Goal: Task Accomplishment & Management: Manage account settings

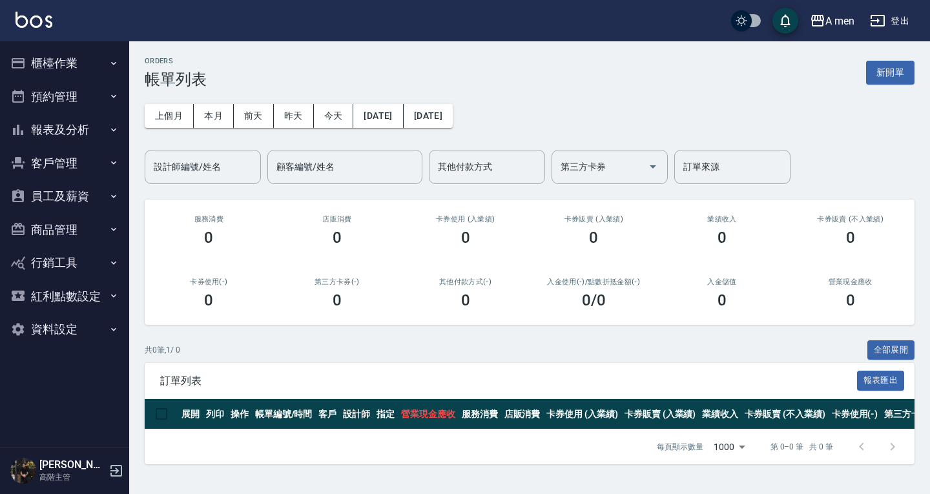
click at [77, 239] on button "商品管理" at bounding box center [64, 230] width 119 height 34
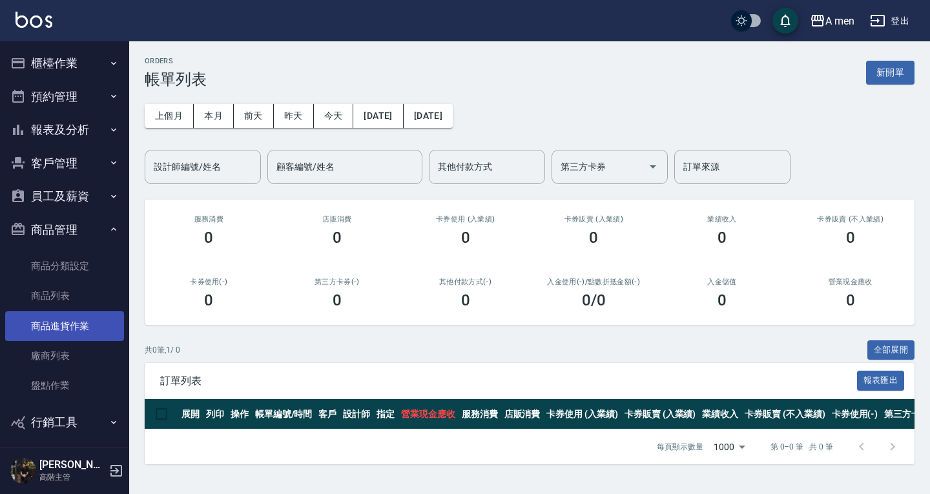
click at [78, 328] on link "商品進貨作業" at bounding box center [64, 326] width 119 height 30
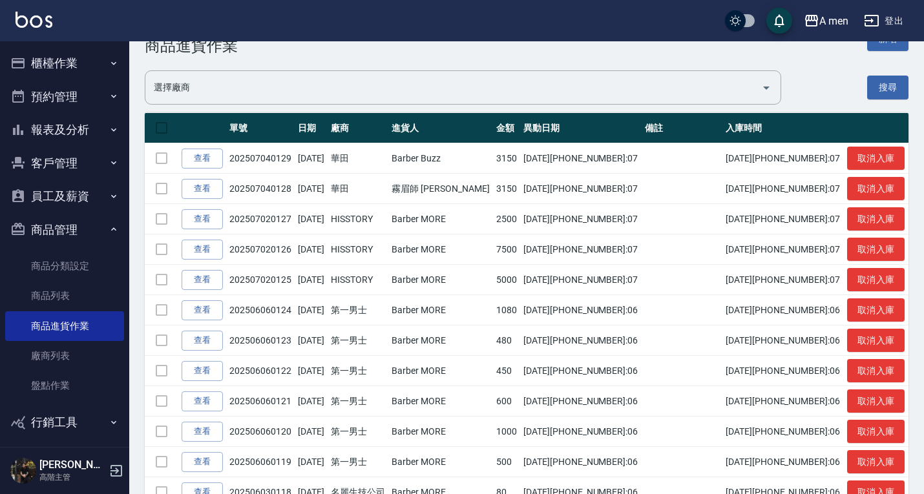
scroll to position [65, 0]
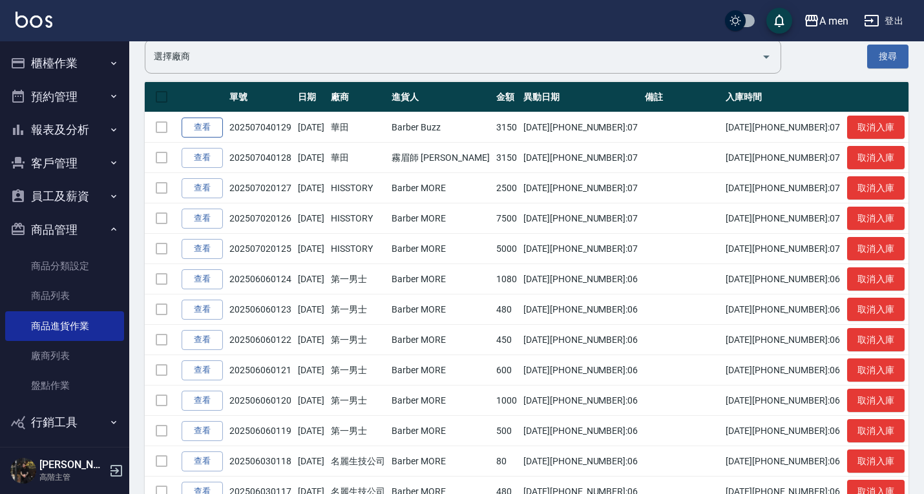
click at [213, 129] on link "查看" at bounding box center [202, 128] width 41 height 20
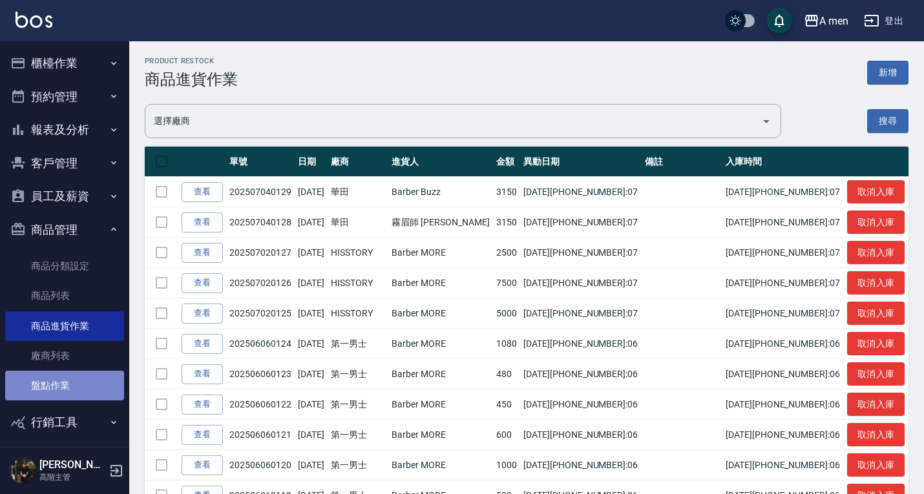
click at [67, 375] on link "盤點作業" at bounding box center [64, 386] width 119 height 30
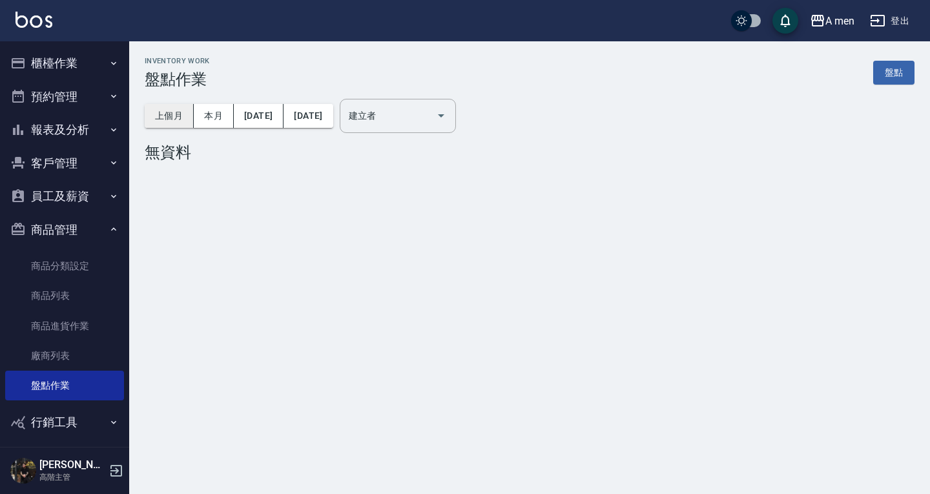
click at [183, 121] on button "上個月" at bounding box center [169, 116] width 49 height 24
click at [211, 116] on button "本月" at bounding box center [214, 116] width 40 height 24
click at [431, 118] on input "建立者" at bounding box center [388, 116] width 85 height 23
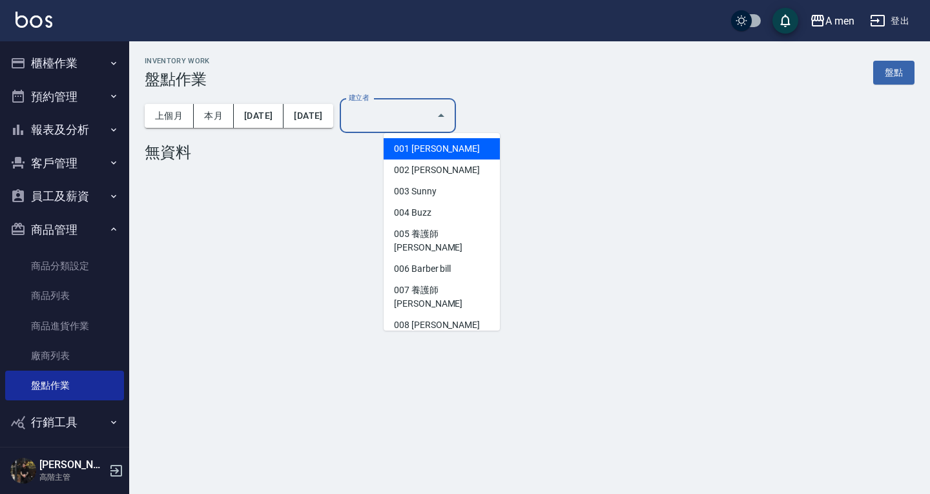
click at [431, 118] on input "建立者" at bounding box center [388, 116] width 85 height 23
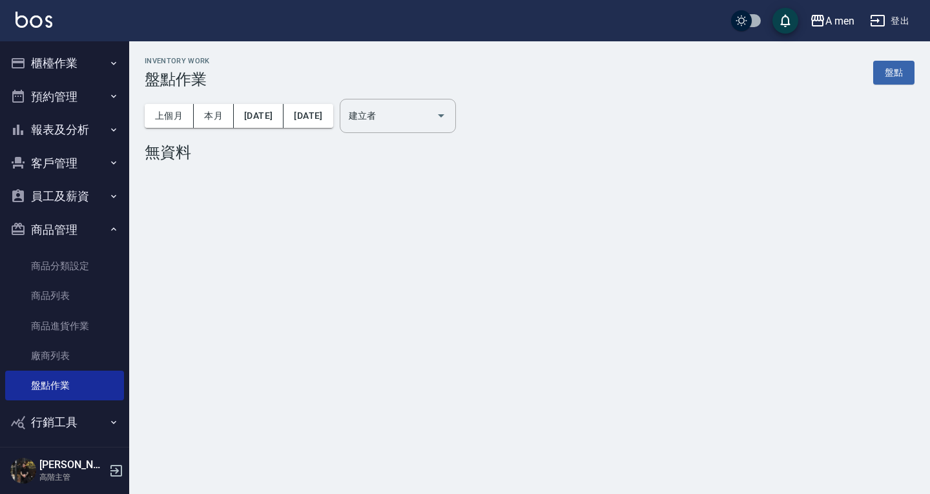
click at [333, 170] on div "Inventory Work 盤點作業 盤點 上個月 本月 [DATE] [DATE] 建立者 建立者 無資料" at bounding box center [529, 111] width 801 height 141
click at [76, 348] on link "廠商列表" at bounding box center [64, 356] width 119 height 30
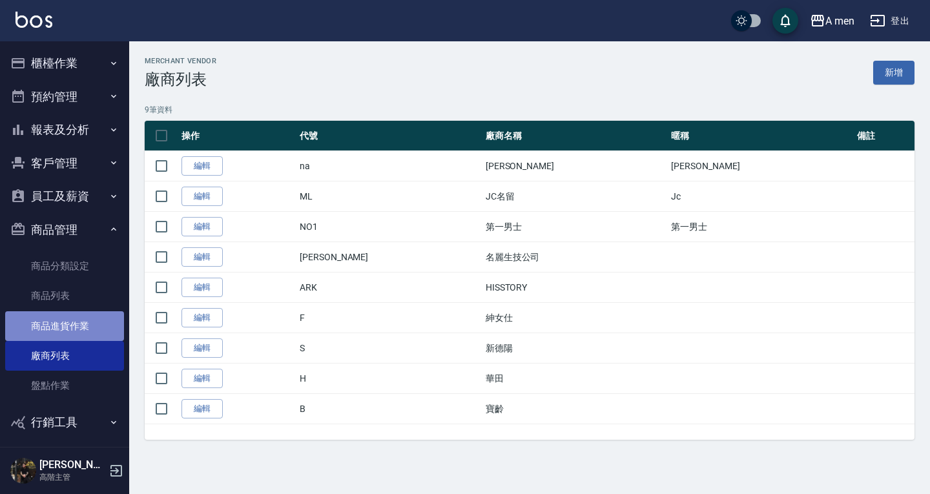
click at [97, 326] on link "商品進貨作業" at bounding box center [64, 326] width 119 height 30
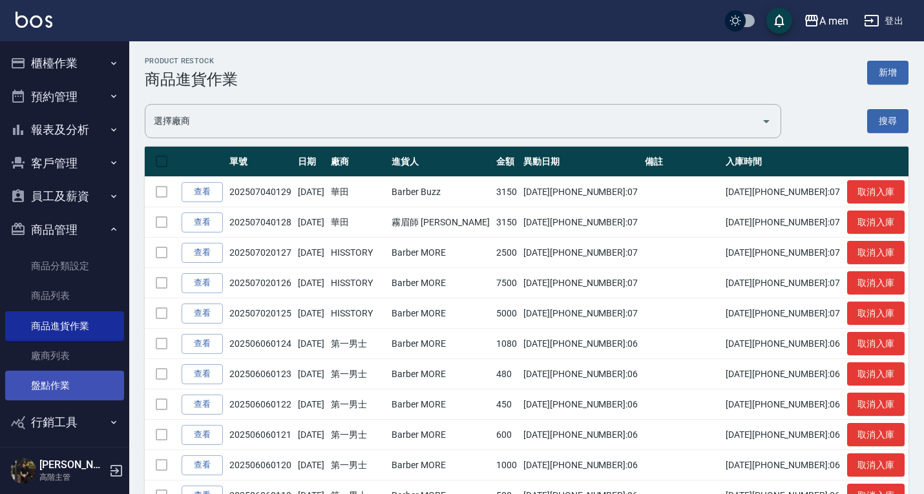
click at [65, 388] on link "盤點作業" at bounding box center [64, 386] width 119 height 30
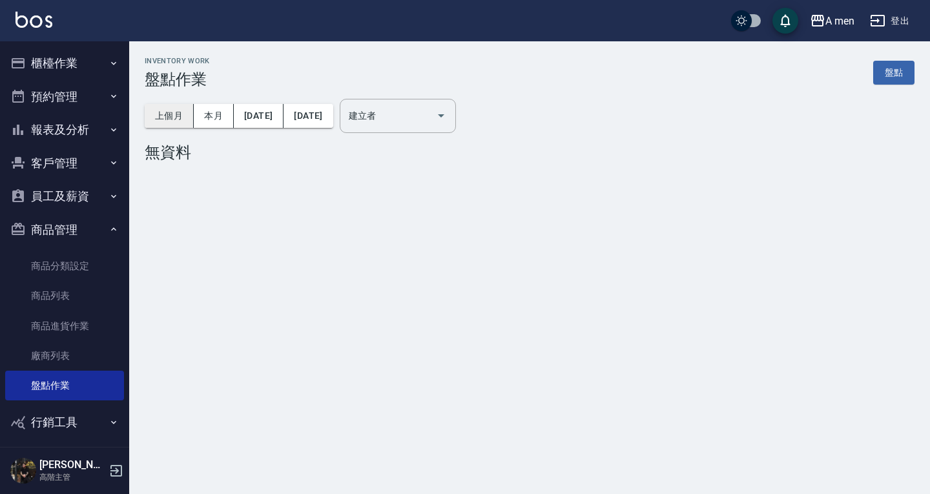
click at [167, 114] on button "上個月" at bounding box center [169, 116] width 49 height 24
click at [452, 110] on button "Open" at bounding box center [441, 115] width 21 height 21
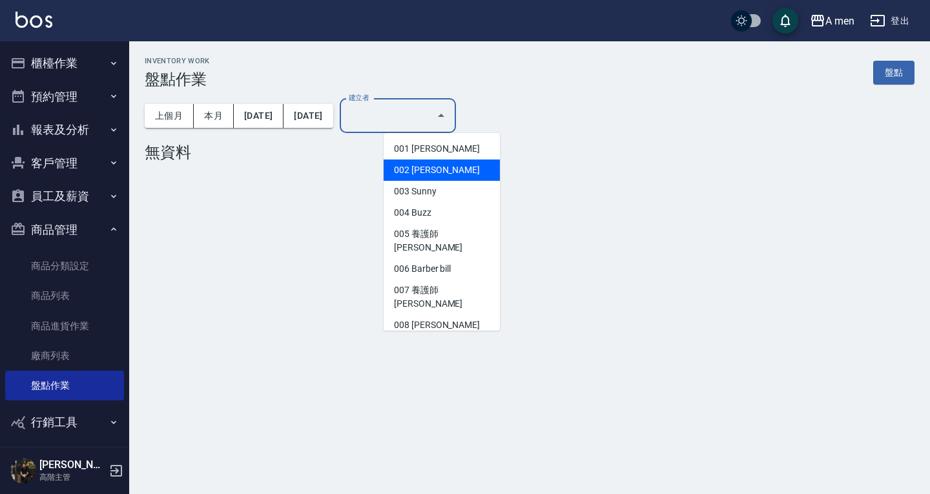
click at [449, 167] on li "002 [PERSON_NAME]" at bounding box center [442, 170] width 116 height 21
type input "[PERSON_NAME]"
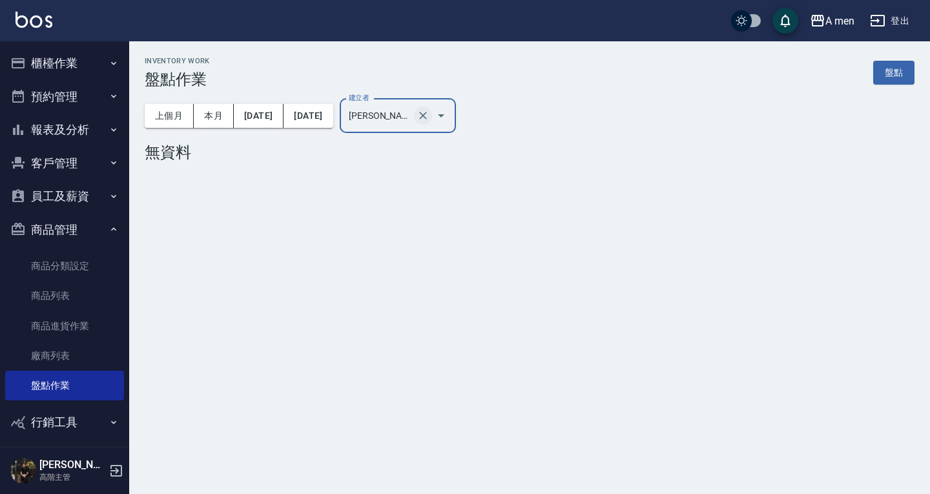
click at [430, 121] on icon "Clear" at bounding box center [423, 115] width 13 height 13
click at [431, 117] on input "建立者" at bounding box center [388, 116] width 85 height 23
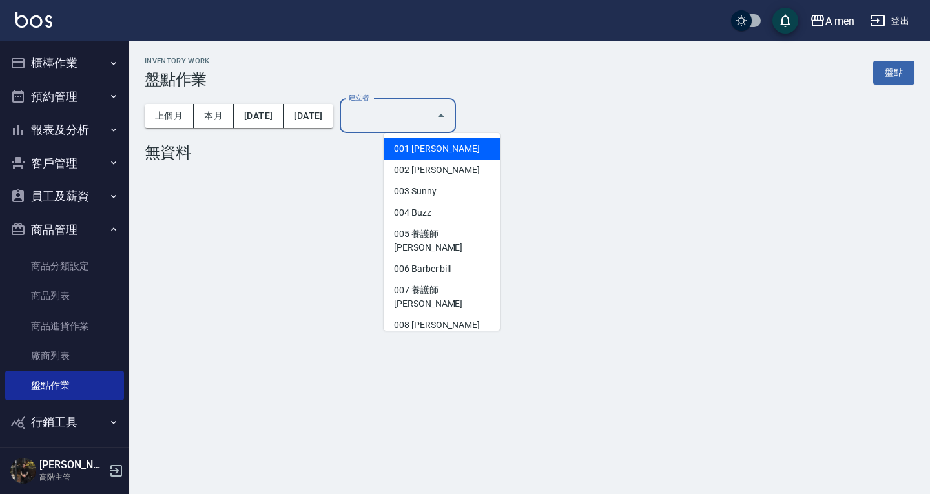
click at [465, 147] on li "001 [PERSON_NAME]" at bounding box center [442, 148] width 116 height 21
type input "[PERSON_NAME]"
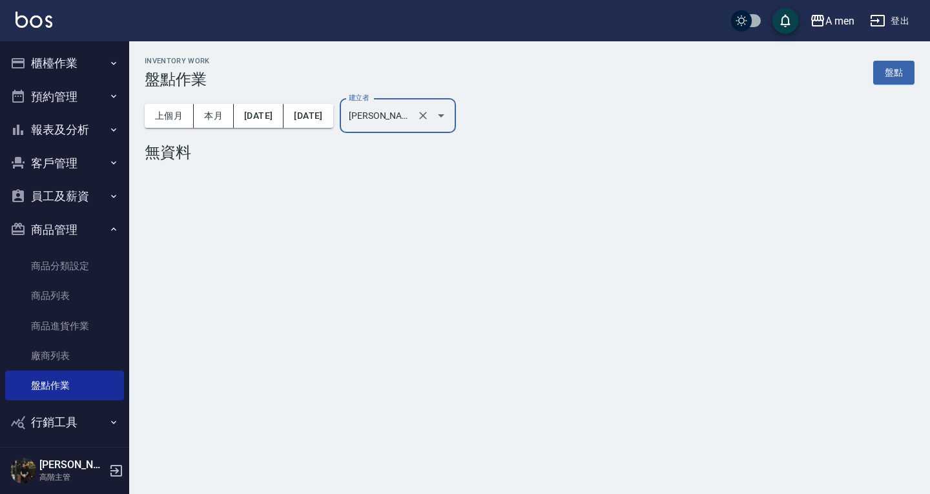
click at [449, 118] on icon "Open" at bounding box center [442, 116] width 16 height 16
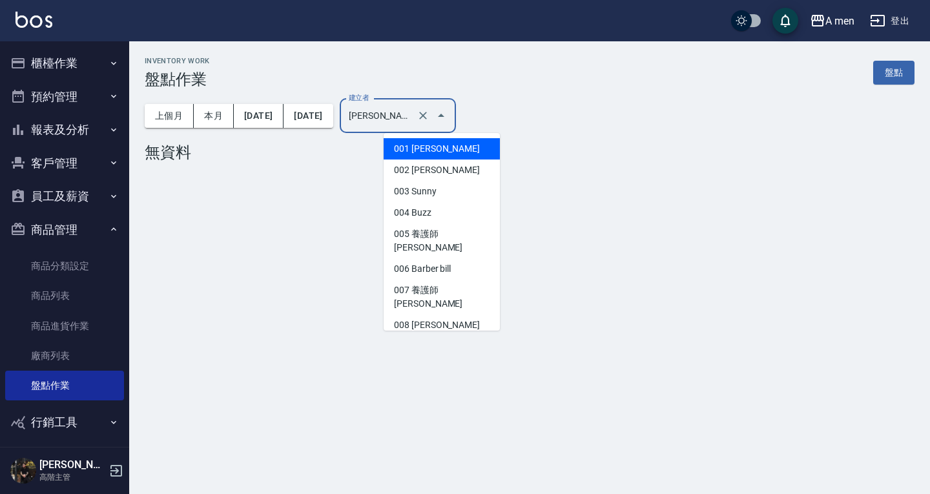
click at [283, 155] on div "無資料" at bounding box center [530, 152] width 770 height 18
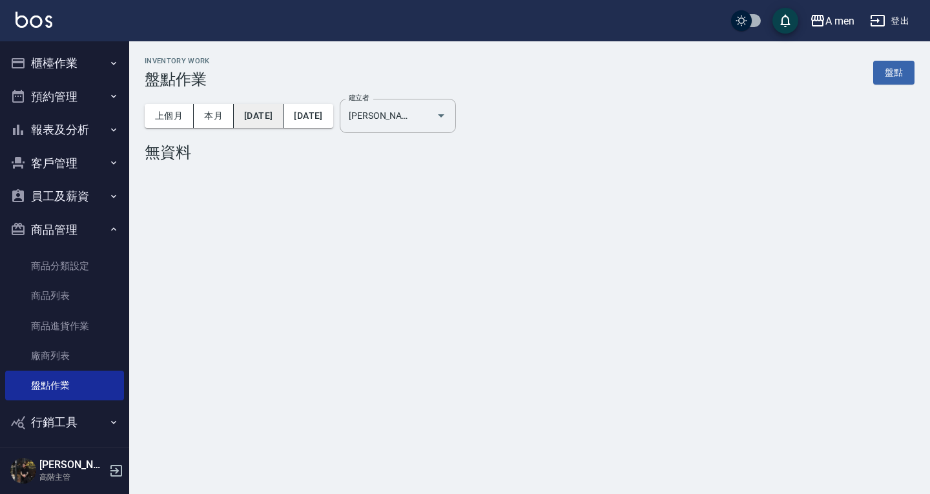
click at [284, 121] on button "[DATE]" at bounding box center [259, 116] width 50 height 24
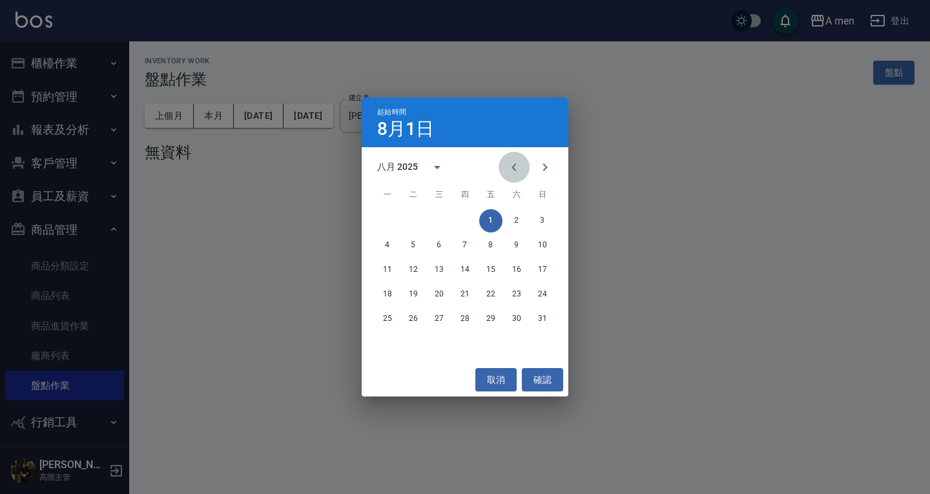
click at [512, 163] on icon "Previous month" at bounding box center [515, 168] width 16 height 16
click at [416, 216] on button "1" at bounding box center [413, 220] width 23 height 23
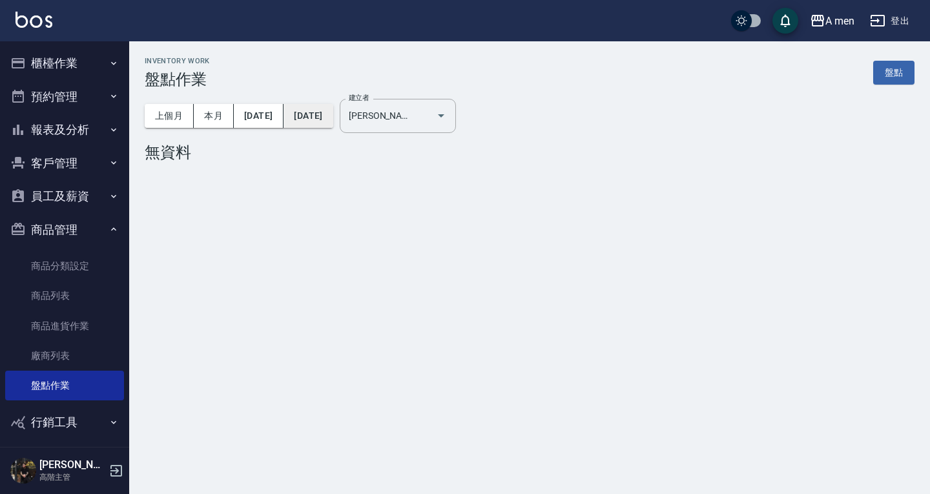
click at [333, 113] on button "[DATE]" at bounding box center [308, 116] width 49 height 24
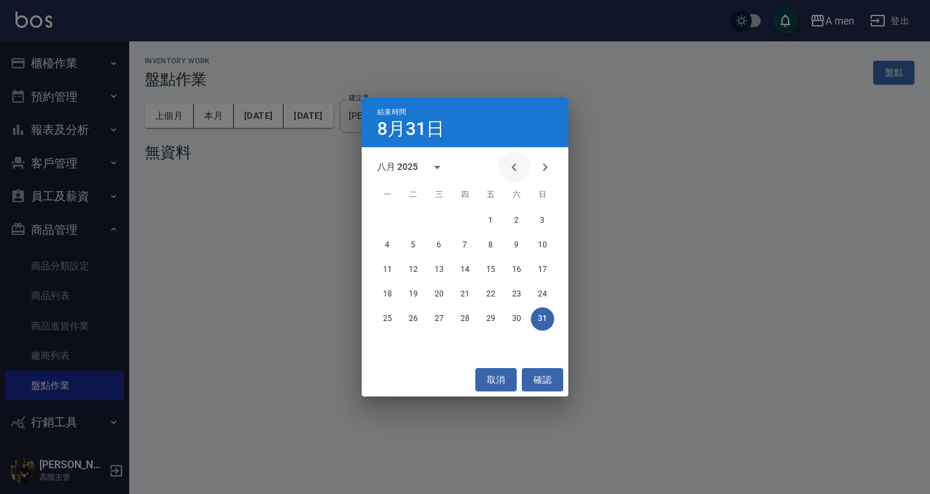
click at [504, 167] on button "Previous month" at bounding box center [514, 167] width 31 height 31
click at [462, 316] on button "31" at bounding box center [465, 319] width 23 height 23
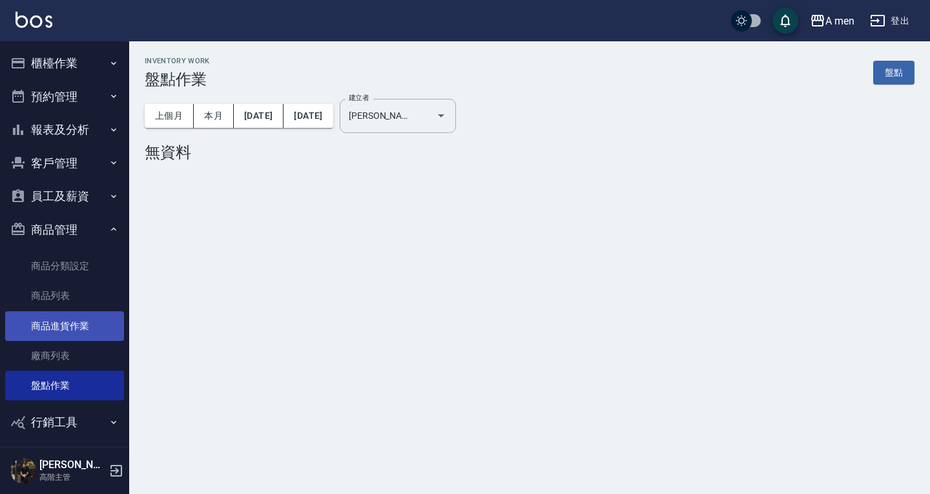
click at [54, 335] on link "商品進貨作業" at bounding box center [64, 326] width 119 height 30
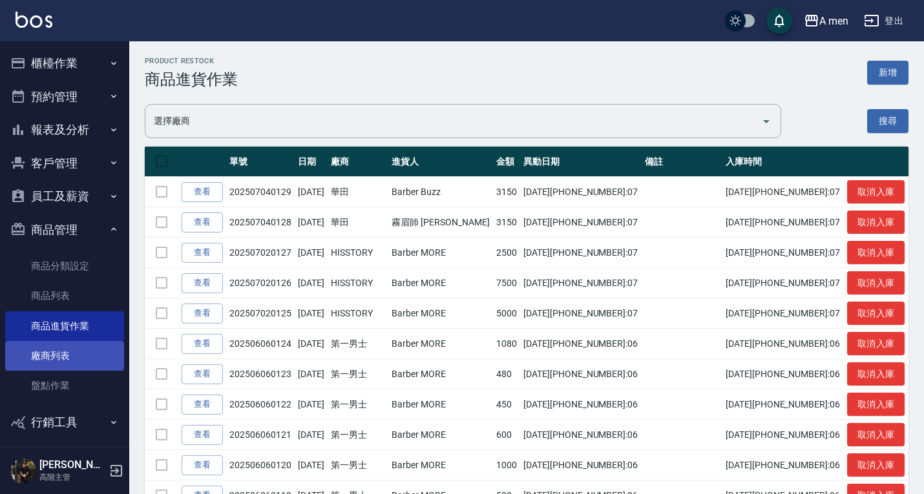
click at [71, 360] on link "廠商列表" at bounding box center [64, 356] width 119 height 30
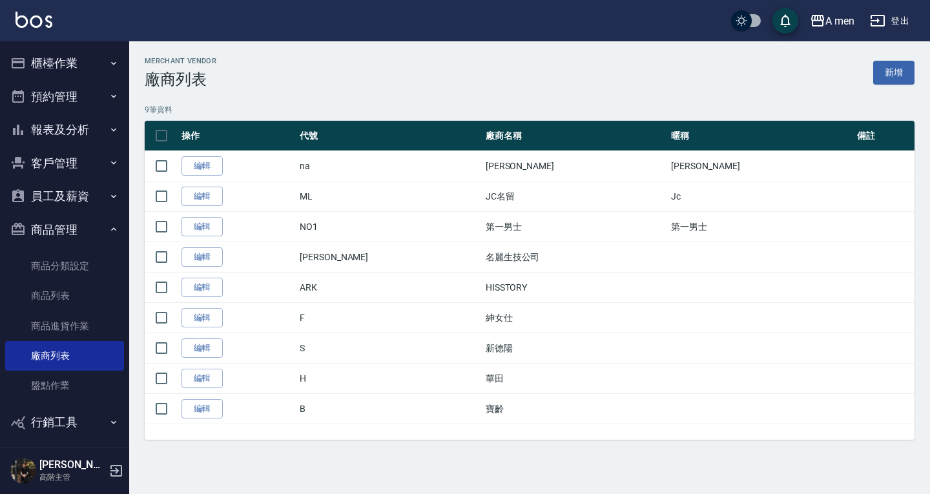
click at [516, 105] on p "9 筆資料" at bounding box center [530, 110] width 770 height 12
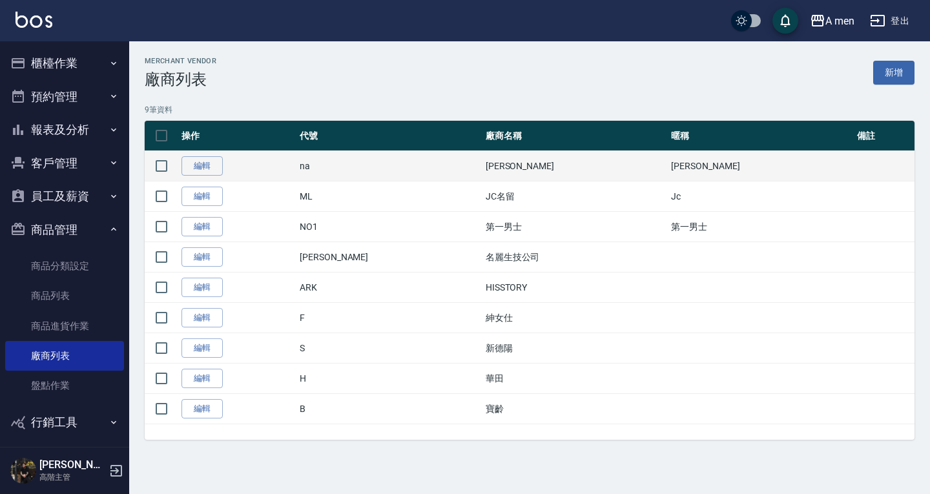
click at [297, 167] on td "編輯" at bounding box center [237, 166] width 118 height 30
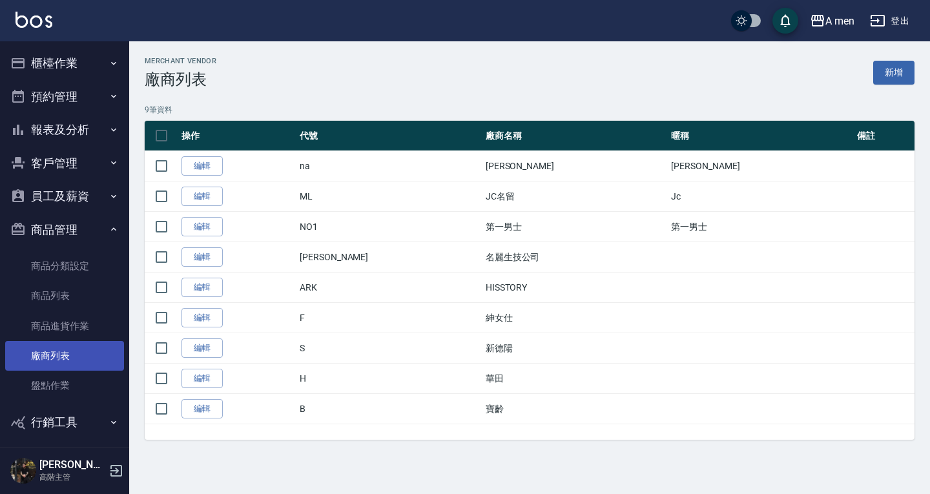
click at [74, 329] on link "商品進貨作業" at bounding box center [64, 326] width 119 height 30
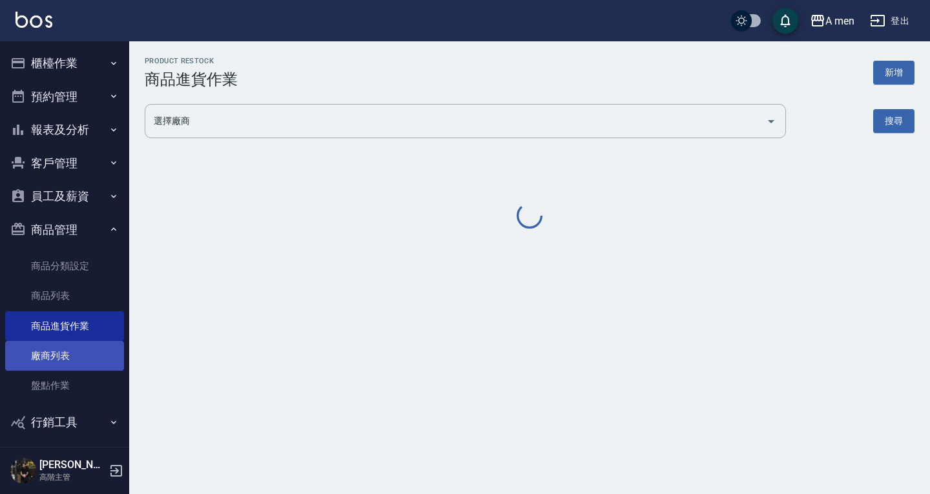
click at [78, 355] on link "廠商列表" at bounding box center [64, 356] width 119 height 30
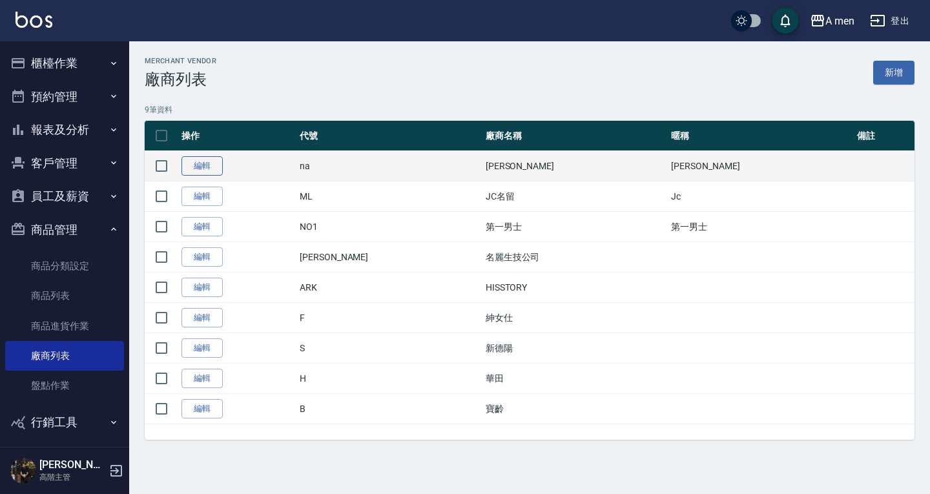
click at [213, 170] on link "編輯" at bounding box center [202, 166] width 41 height 20
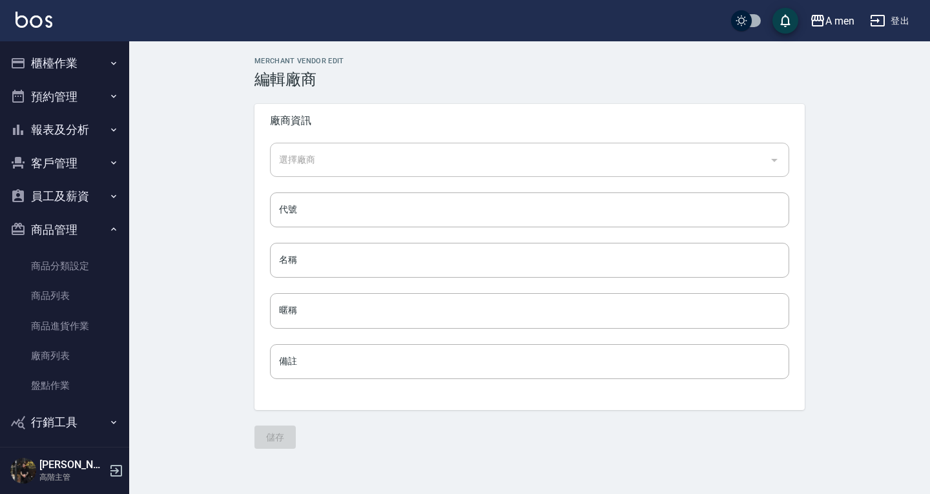
type input "[PERSON_NAME]"
type input "na"
type input "[PERSON_NAME]"
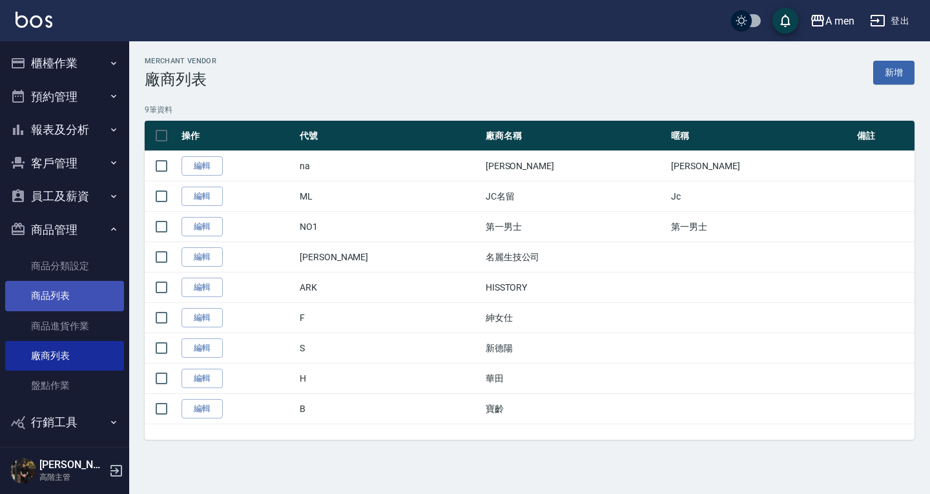
click at [74, 288] on link "商品列表" at bounding box center [64, 296] width 119 height 30
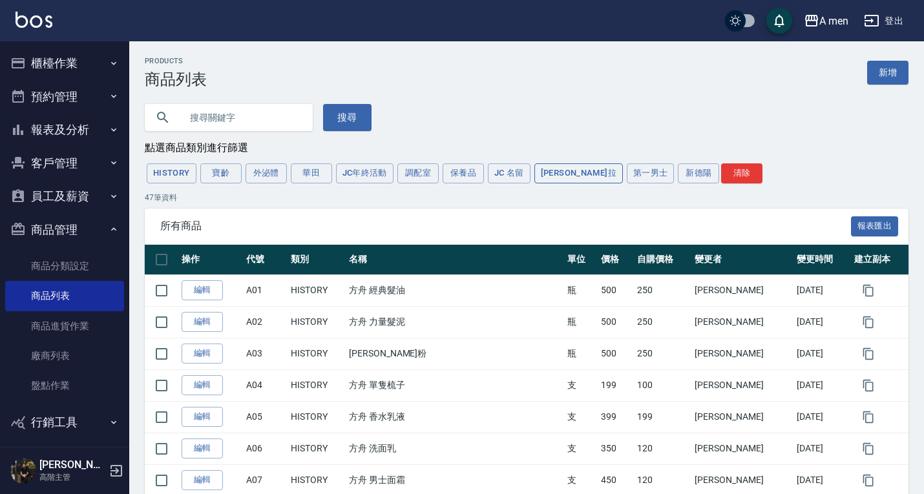
click at [547, 177] on button "[PERSON_NAME]拉" at bounding box center [578, 173] width 89 height 20
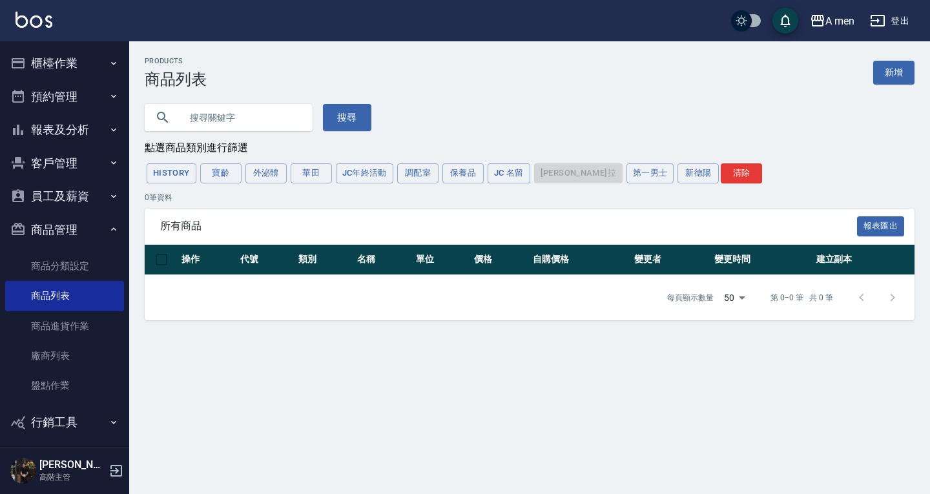
click at [559, 175] on div "HISTORY 寶齡 外泌體 華田 JC年終活動 調配室 保養品 JC 名[PERSON_NAME] 第一男士 新德陽 清除" at bounding box center [530, 174] width 770 height 24
click at [721, 180] on button "清除" at bounding box center [741, 173] width 41 height 20
type input "10000000"
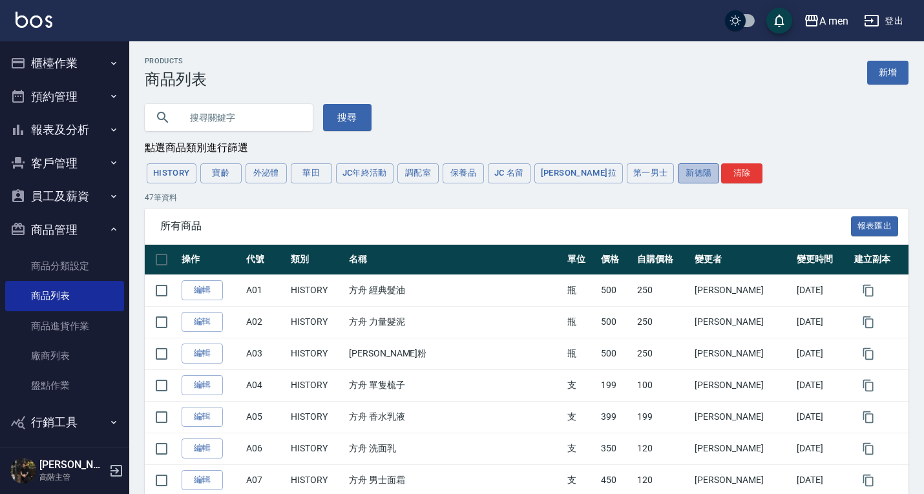
click at [678, 181] on button "新德陽" at bounding box center [698, 173] width 41 height 20
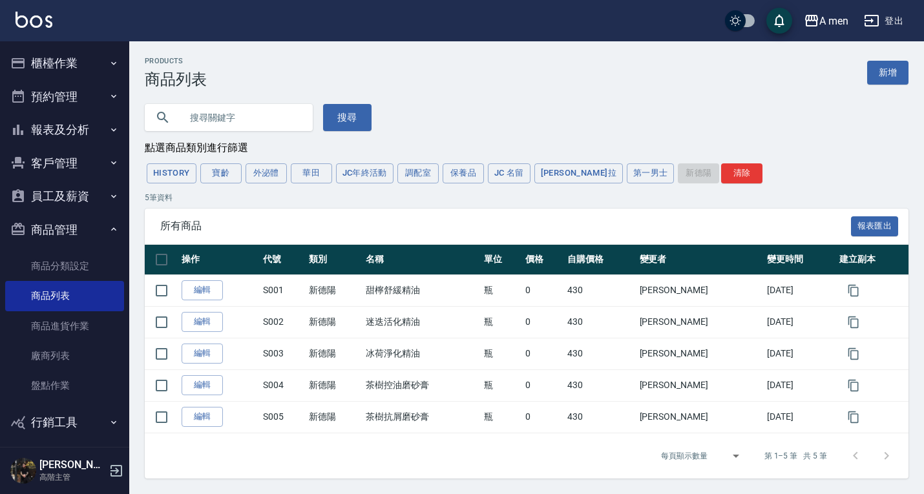
click at [662, 171] on div "HISTORY 寶齡 外泌體 華田 JC年終活動 調配室 保養品 JC 名[PERSON_NAME] 第一男士 新德陽 清除" at bounding box center [527, 174] width 764 height 24
click at [627, 171] on button "第一男士" at bounding box center [651, 173] width 48 height 20
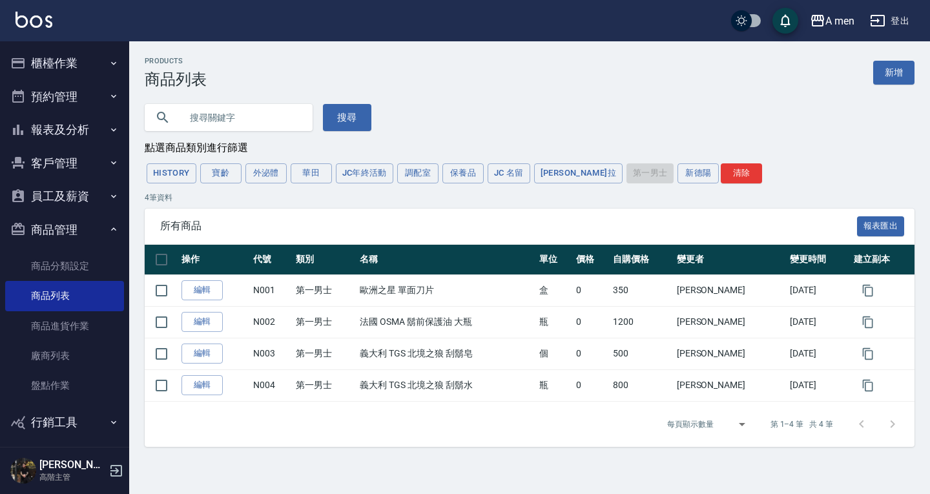
click at [572, 173] on button "[PERSON_NAME]拉" at bounding box center [578, 173] width 89 height 20
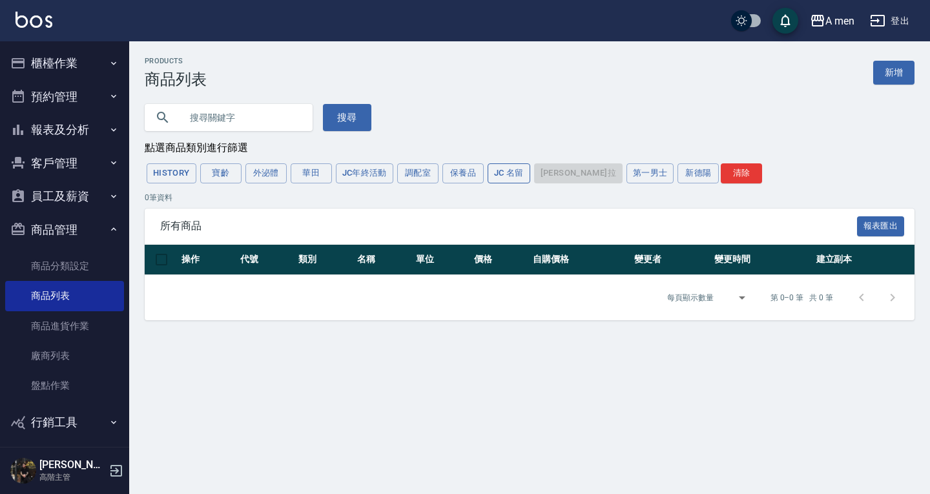
click at [499, 175] on button "JC 名留" at bounding box center [509, 173] width 43 height 20
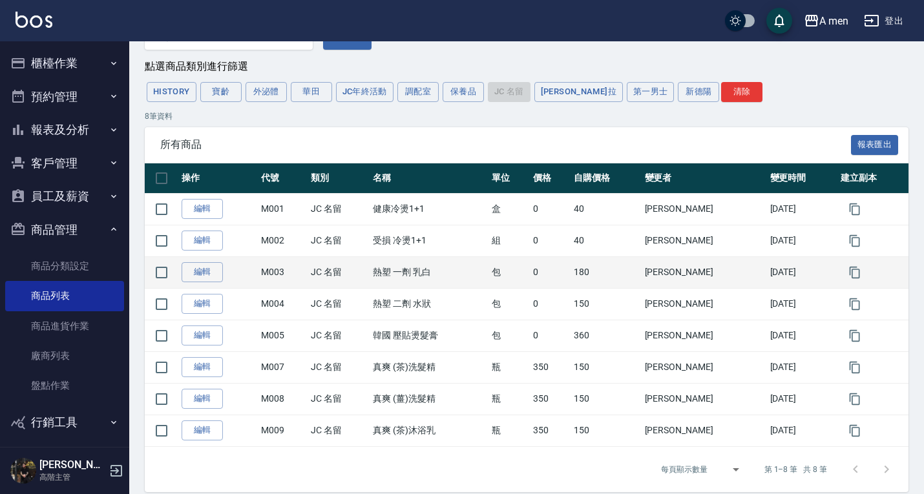
scroll to position [96, 0]
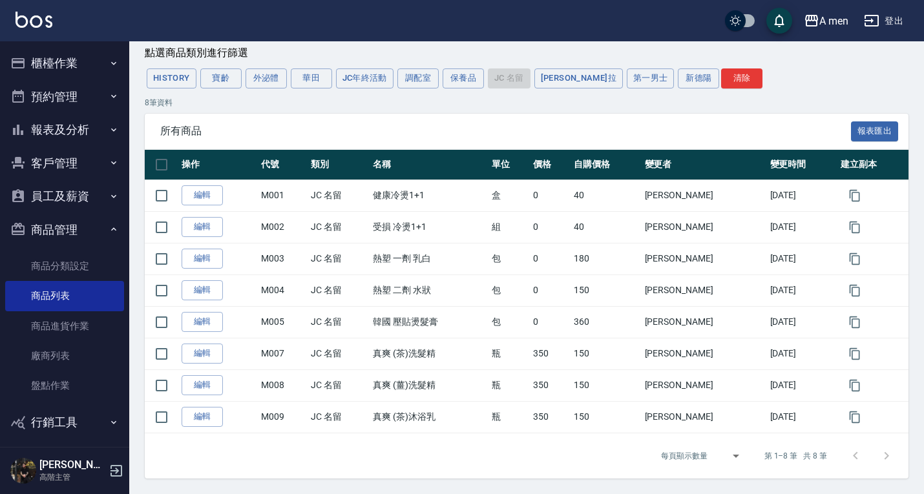
click at [464, 78] on button "保養品" at bounding box center [463, 78] width 41 height 20
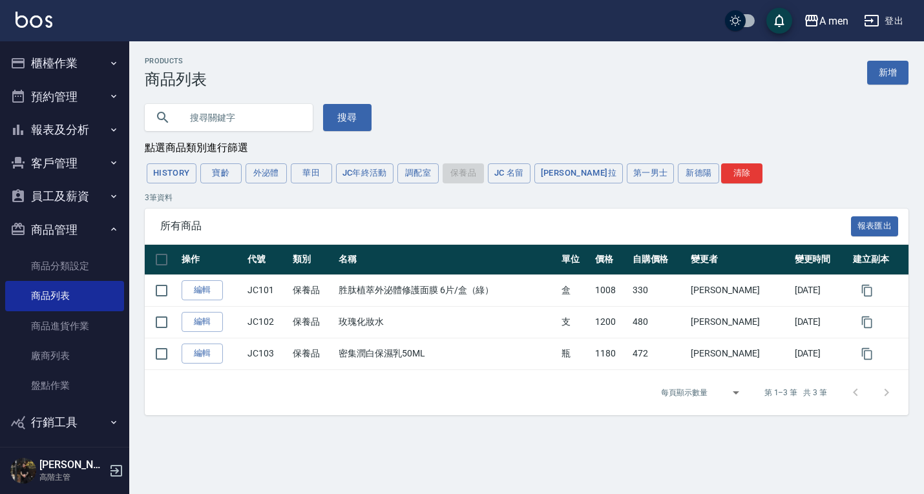
scroll to position [0, 0]
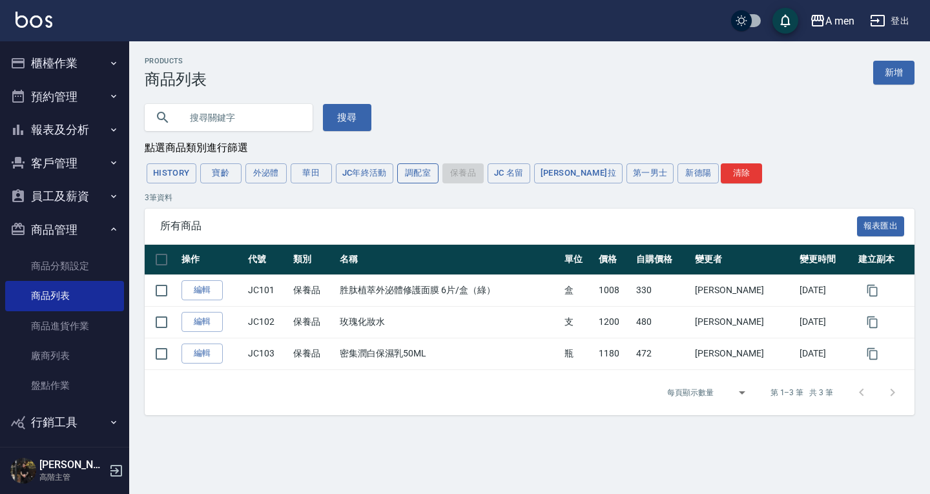
click at [426, 175] on button "調配室" at bounding box center [417, 173] width 41 height 20
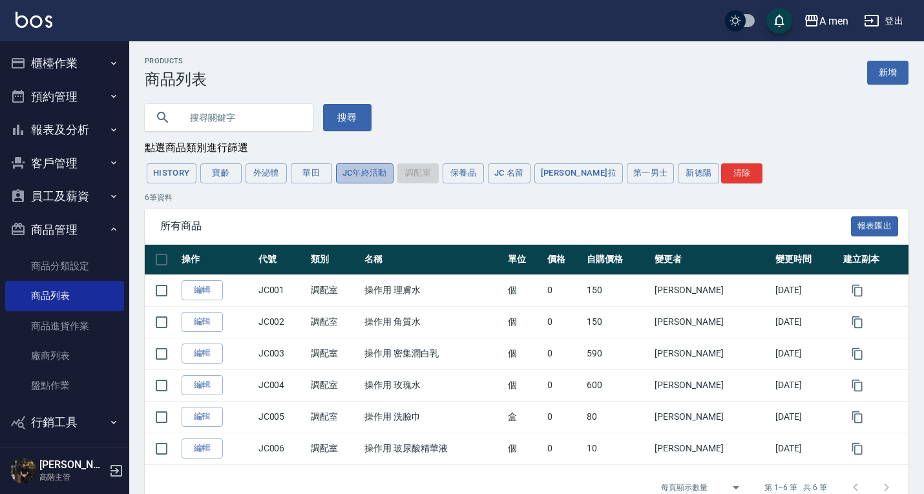
click at [368, 173] on button "JC年終活動" at bounding box center [365, 173] width 58 height 20
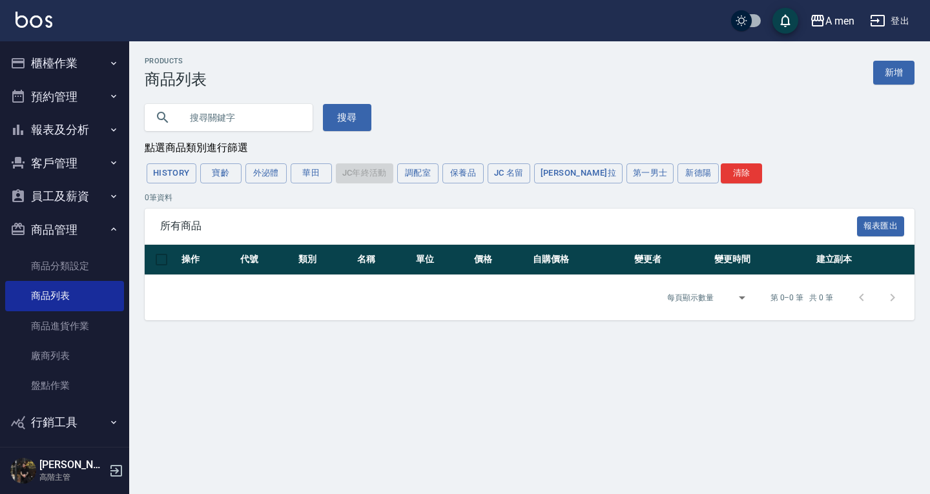
click at [331, 173] on div "HISTORY 寶齡 外泌體 華田 JC年終活動 調配室 保養品 JC 名[PERSON_NAME] 第一男士 新德陽 清除" at bounding box center [530, 174] width 770 height 24
click at [324, 171] on button "華田" at bounding box center [311, 173] width 41 height 20
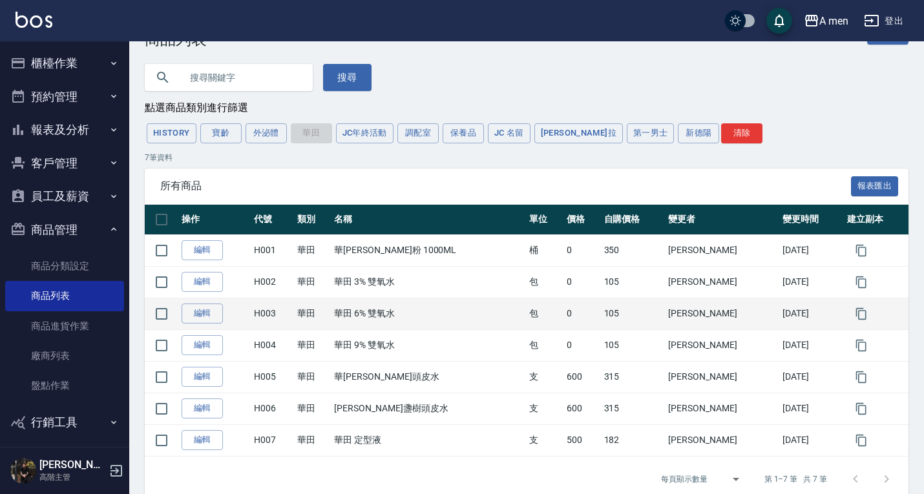
scroll to position [65, 0]
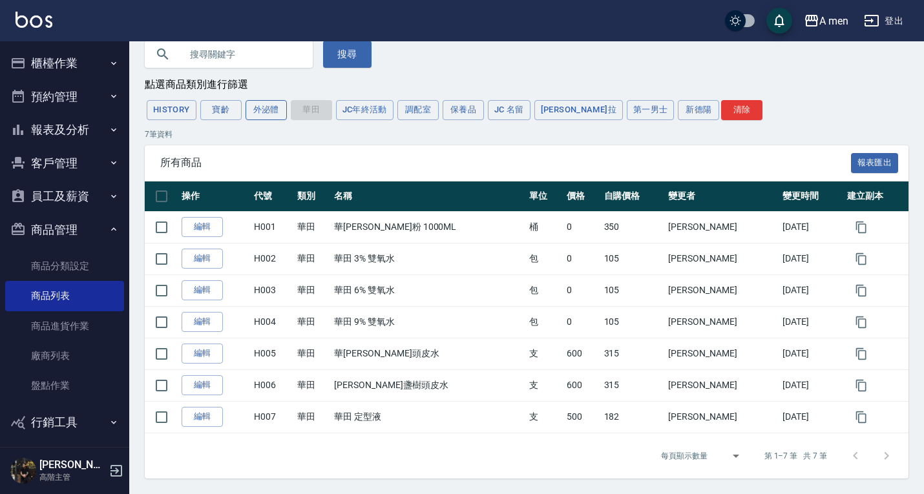
click at [275, 110] on button "外泌體" at bounding box center [266, 110] width 41 height 20
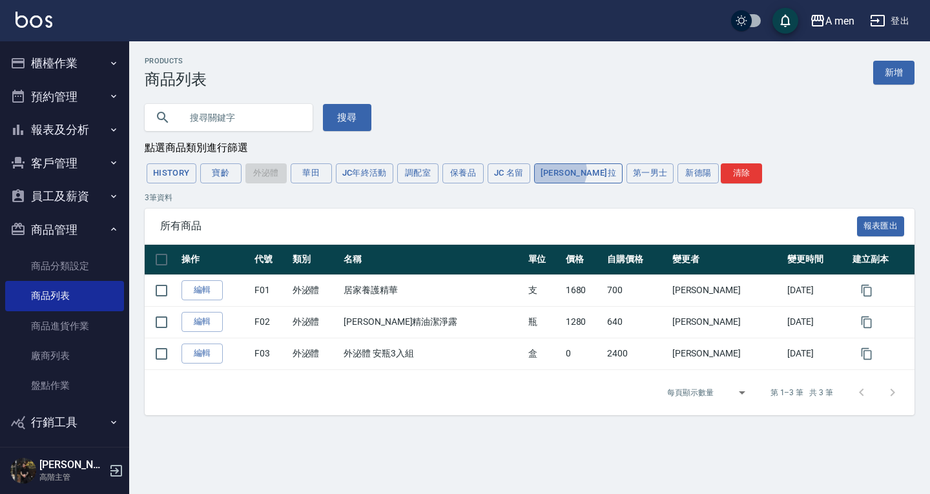
click at [560, 173] on button "[PERSON_NAME]拉" at bounding box center [578, 173] width 89 height 20
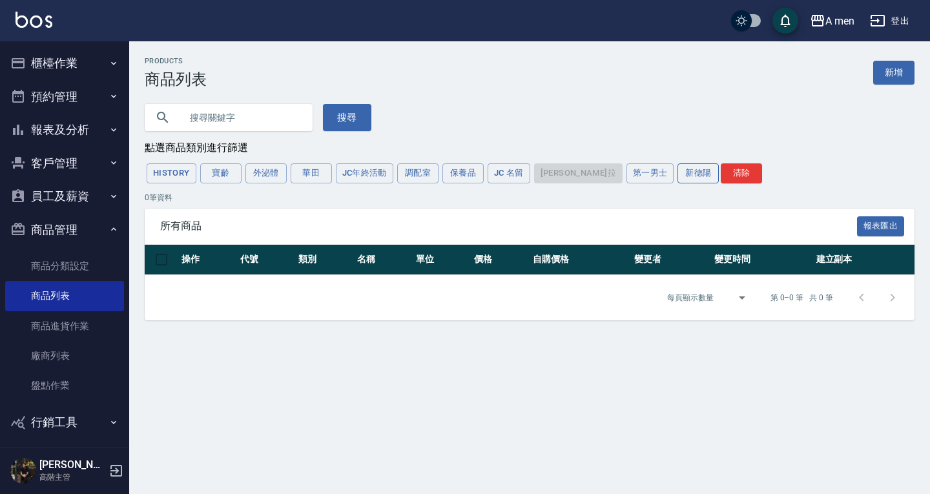
click at [678, 177] on button "新德陽" at bounding box center [698, 173] width 41 height 20
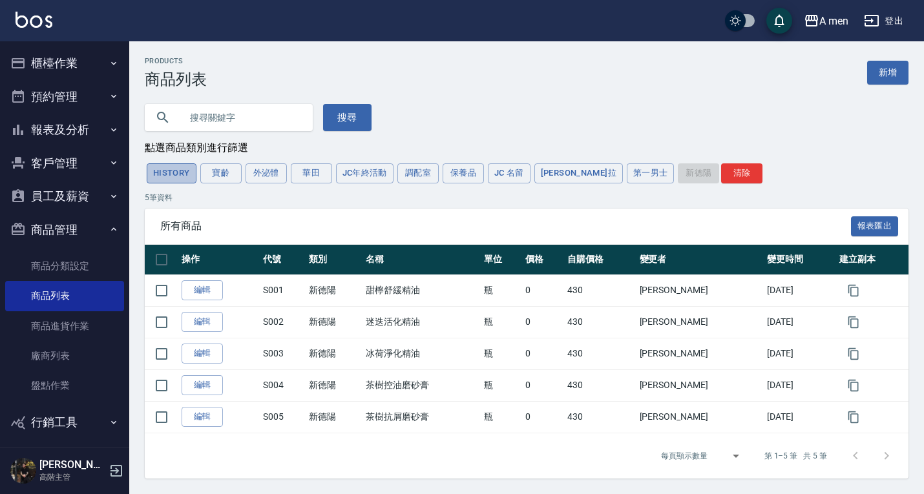
click at [174, 176] on button "HISTORY" at bounding box center [172, 173] width 50 height 20
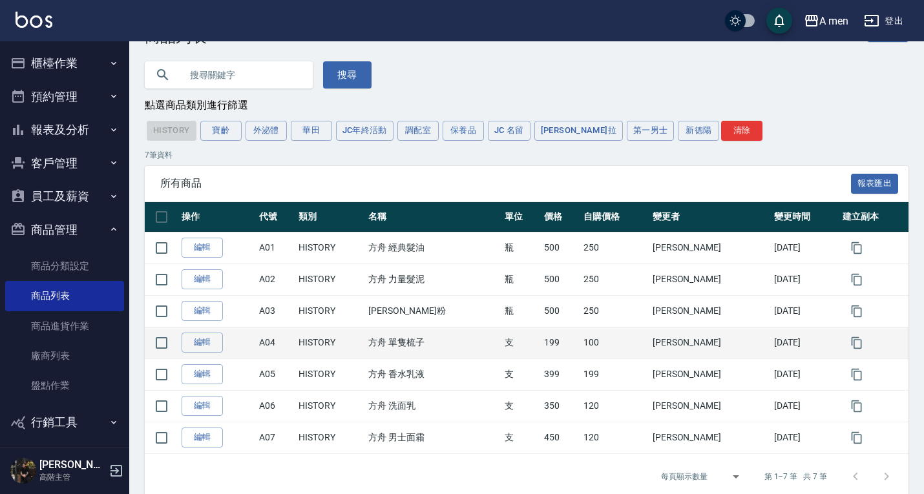
scroll to position [65, 0]
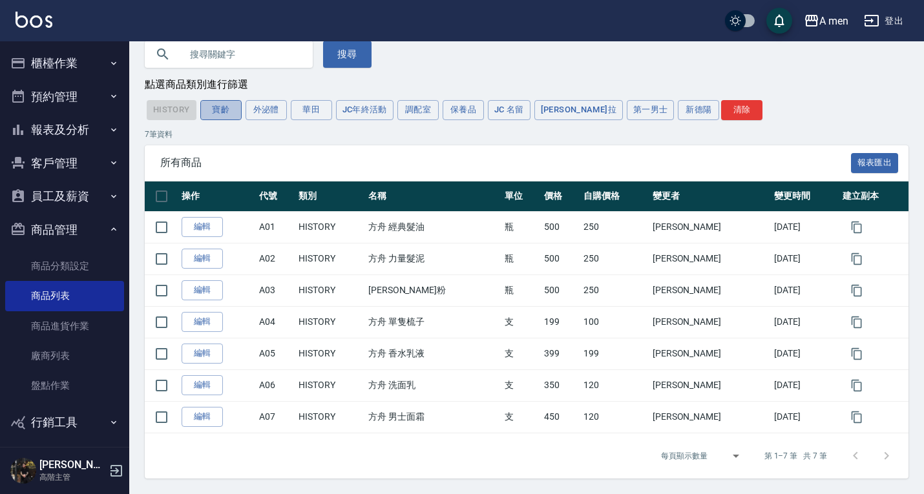
click at [229, 112] on button "寶齡" at bounding box center [220, 110] width 41 height 20
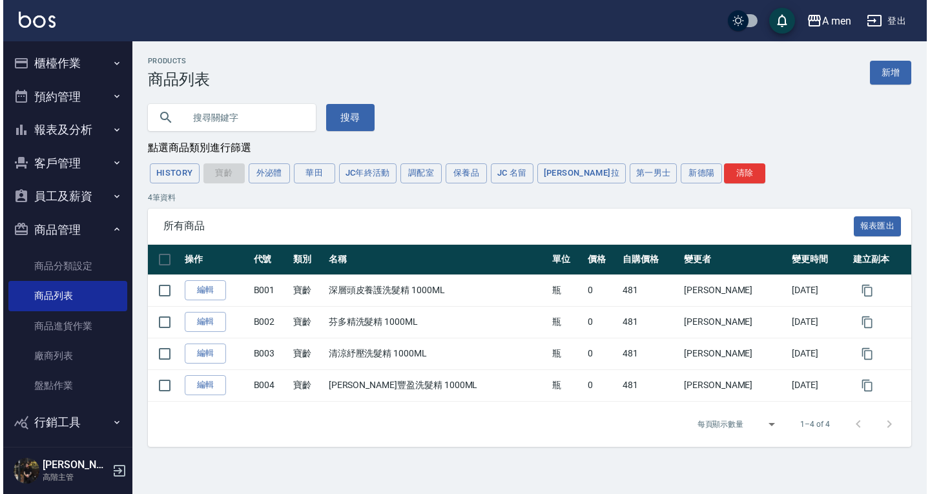
scroll to position [0, 0]
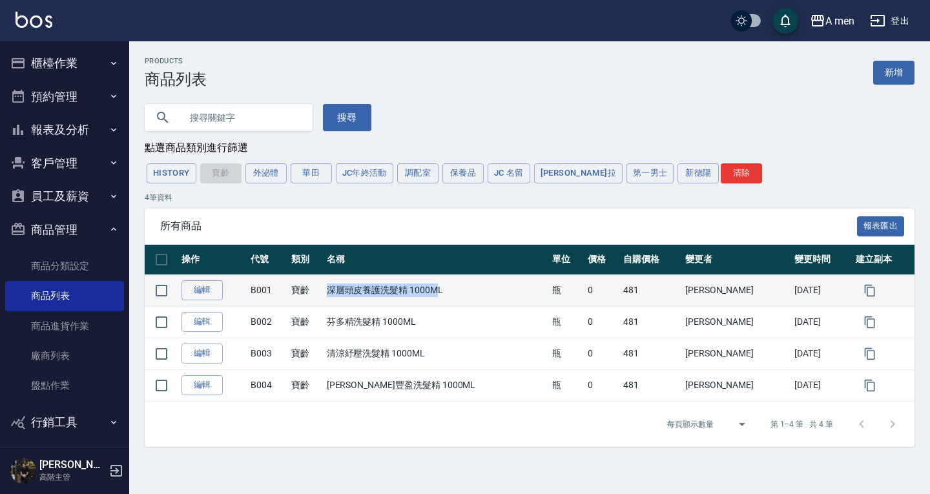
drag, startPoint x: 347, startPoint y: 291, endPoint x: 463, endPoint y: 295, distance: 115.7
click at [461, 295] on td "深層頭皮養護洗髮精 1000ML" at bounding box center [437, 291] width 226 height 32
click at [463, 295] on td "深層頭皮養護洗髮精 1000ML" at bounding box center [437, 291] width 226 height 32
drag, startPoint x: 261, startPoint y: 293, endPoint x: 306, endPoint y: 291, distance: 44.6
click at [288, 295] on td "B001" at bounding box center [267, 291] width 40 height 32
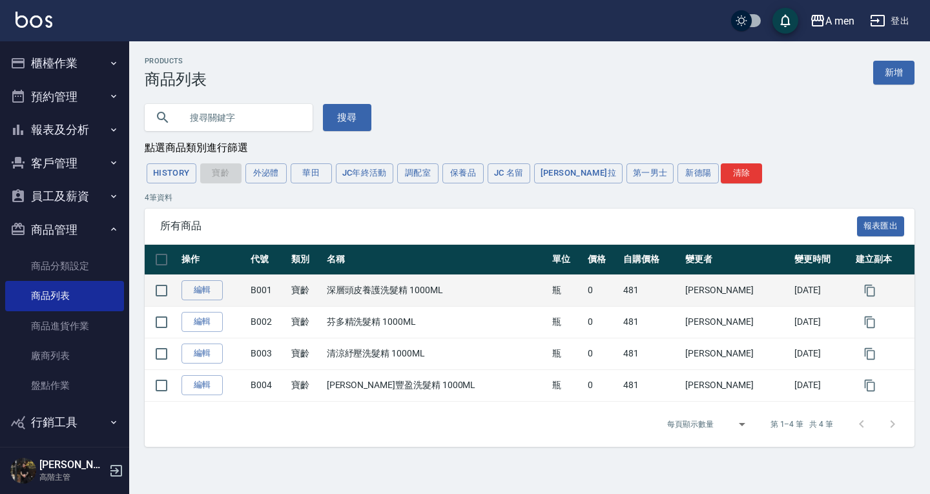
click at [310, 290] on td "寶齡" at bounding box center [306, 291] width 36 height 32
drag, startPoint x: 348, startPoint y: 288, endPoint x: 464, endPoint y: 296, distance: 116.6
click at [464, 296] on td "深層頭皮養護洗髮精 1000ML" at bounding box center [437, 291] width 226 height 32
click at [459, 293] on td "深層頭皮養護洗髮精 1000ML" at bounding box center [437, 291] width 226 height 32
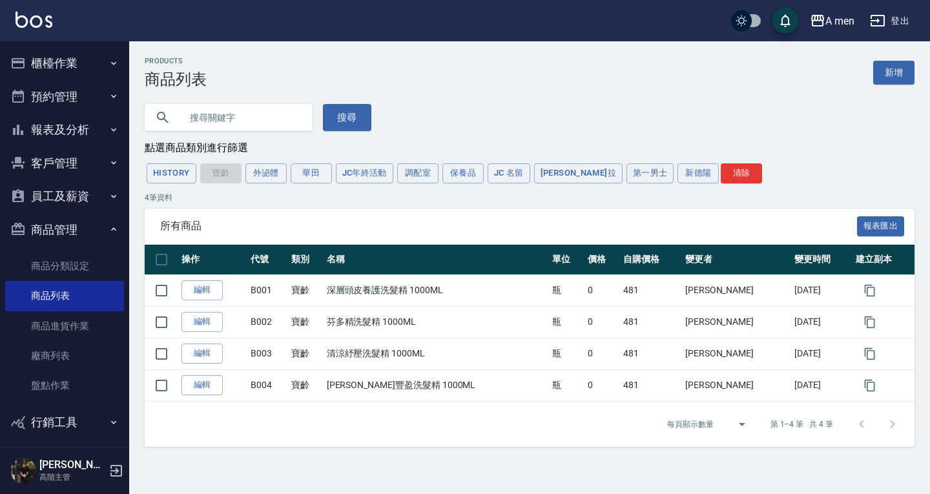
click at [497, 196] on p "4 筆資料" at bounding box center [530, 198] width 770 height 12
click at [617, 123] on div "搜尋" at bounding box center [522, 110] width 786 height 43
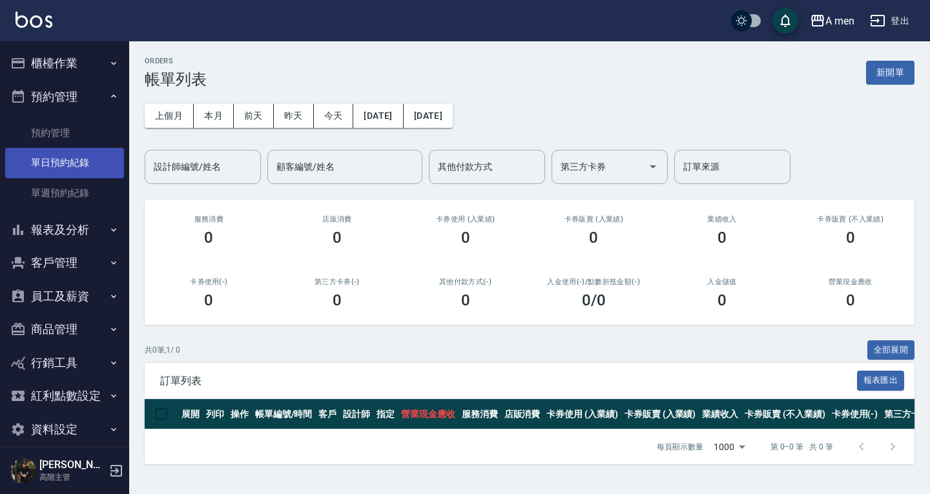
click at [62, 167] on link "單日預約紀錄" at bounding box center [64, 163] width 119 height 30
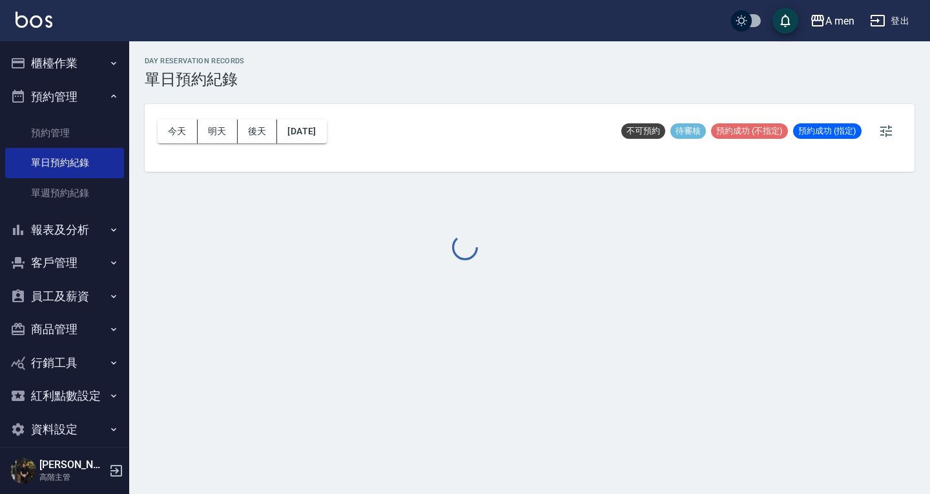
click at [85, 70] on button "櫃檯作業" at bounding box center [64, 64] width 119 height 34
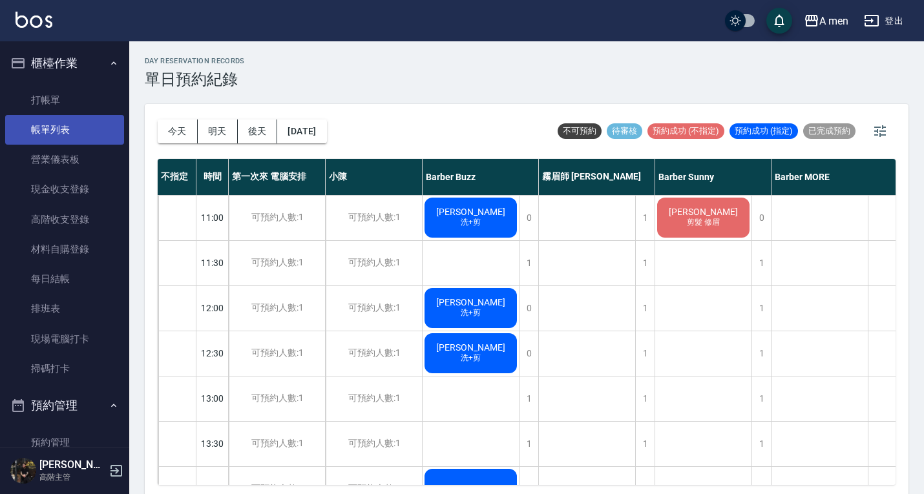
click at [72, 140] on link "帳單列表" at bounding box center [64, 130] width 119 height 30
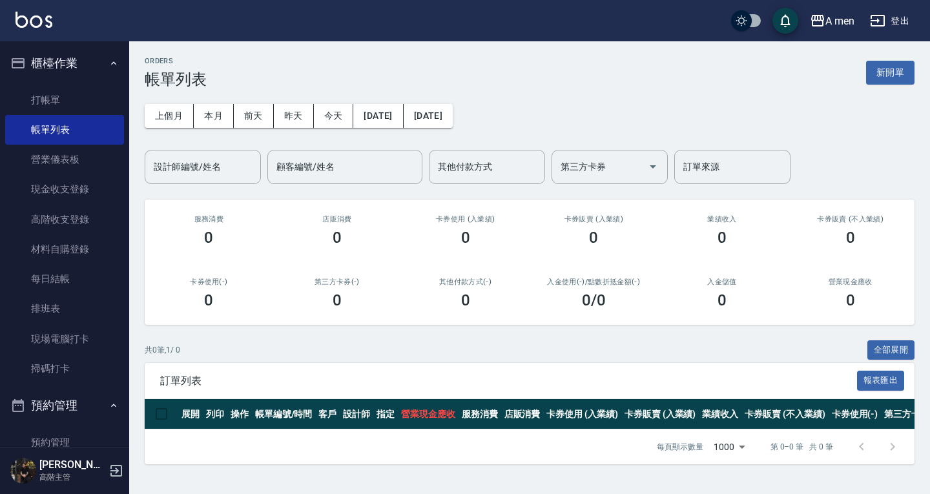
click at [86, 60] on button "櫃檯作業" at bounding box center [64, 64] width 119 height 34
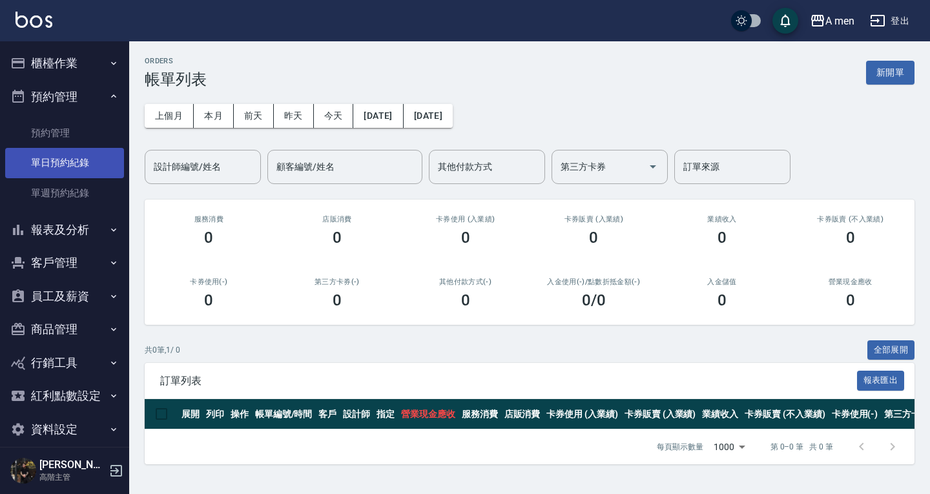
click at [59, 156] on link "單日預約紀錄" at bounding box center [64, 163] width 119 height 30
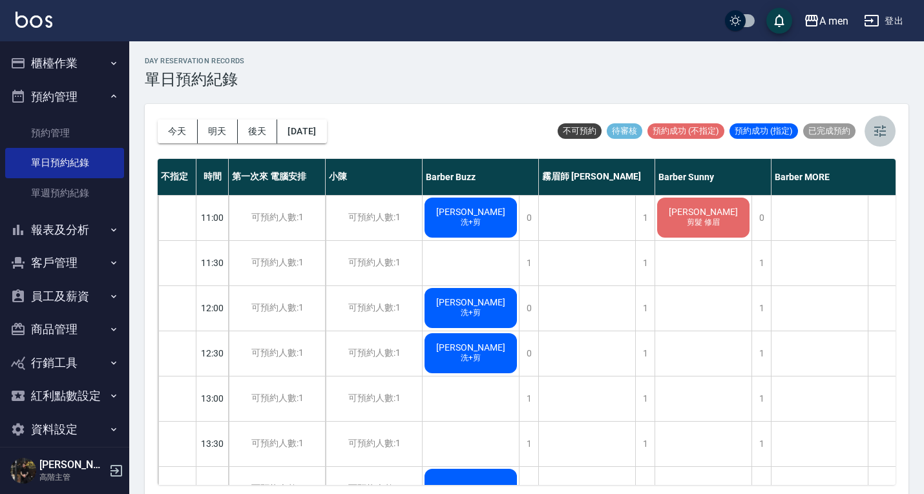
click at [873, 131] on icon "button" at bounding box center [880, 131] width 16 height 16
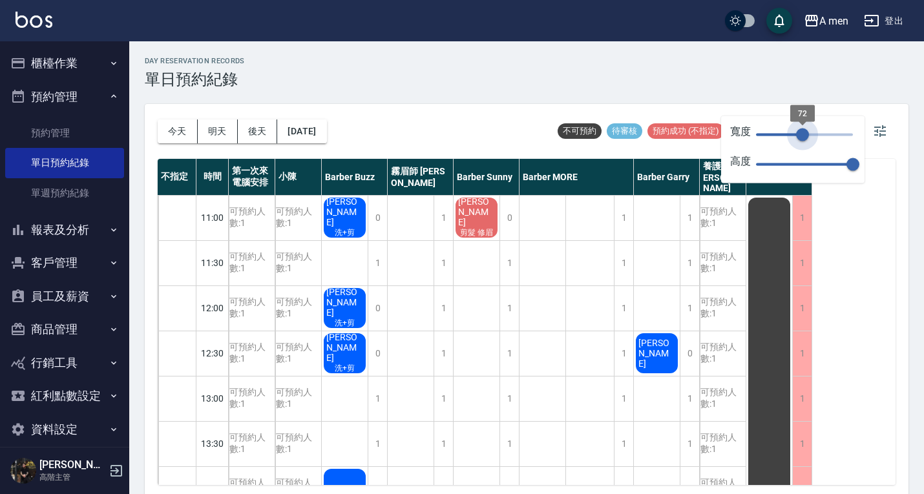
type input "70"
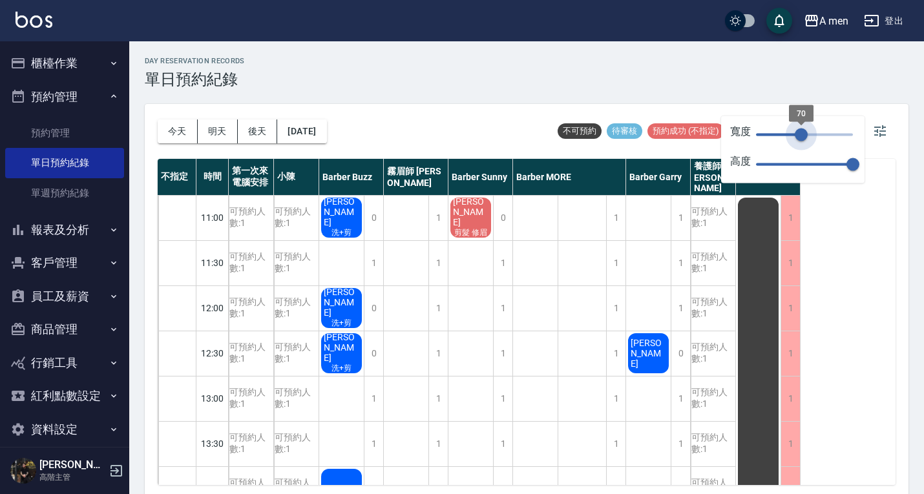
drag, startPoint x: 808, startPoint y: 138, endPoint x: 801, endPoint y: 138, distance: 7.1
click at [801, 138] on span "70" at bounding box center [801, 135] width 13 height 13
click at [879, 130] on icon "button" at bounding box center [880, 131] width 16 height 16
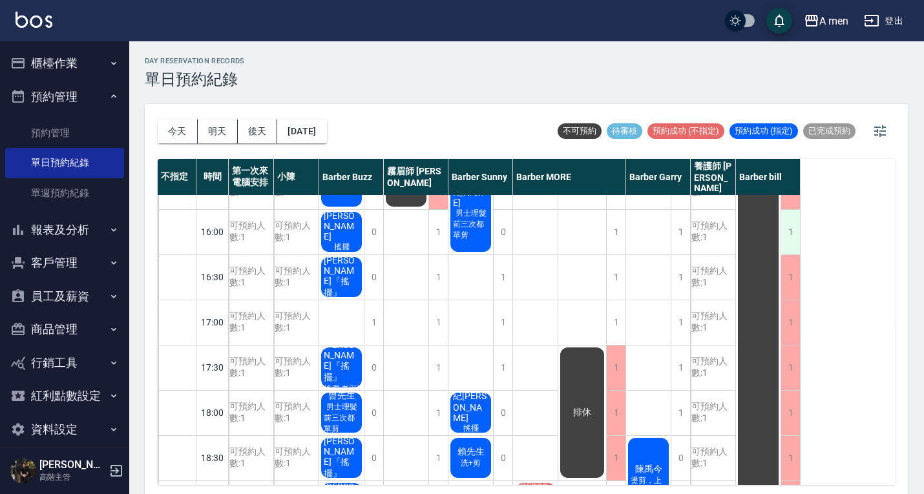
scroll to position [517, 0]
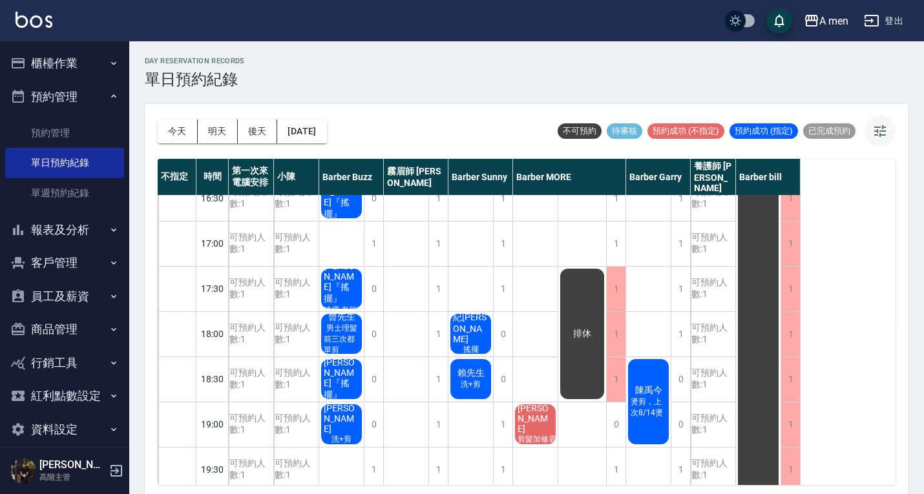
click at [868, 129] on button "button" at bounding box center [879, 131] width 31 height 31
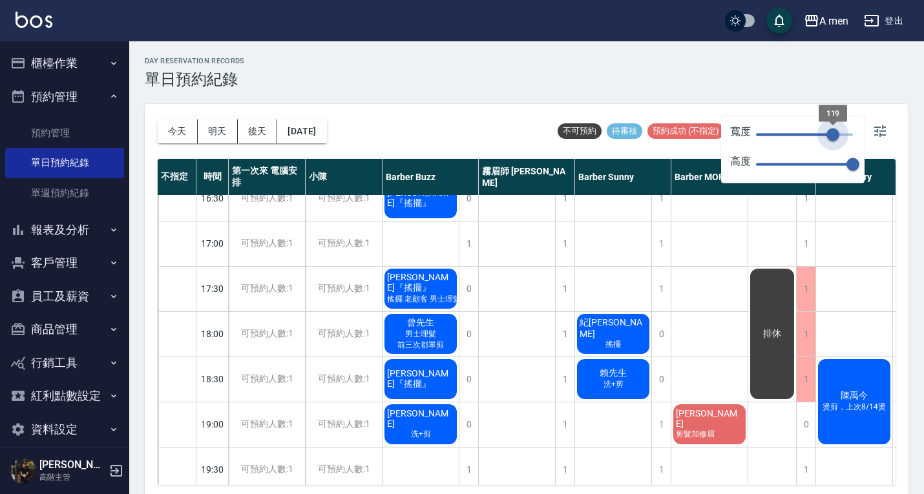
type input "120"
drag, startPoint x: 808, startPoint y: 134, endPoint x: 833, endPoint y: 138, distance: 25.4
click at [833, 138] on span "119" at bounding box center [832, 135] width 13 height 13
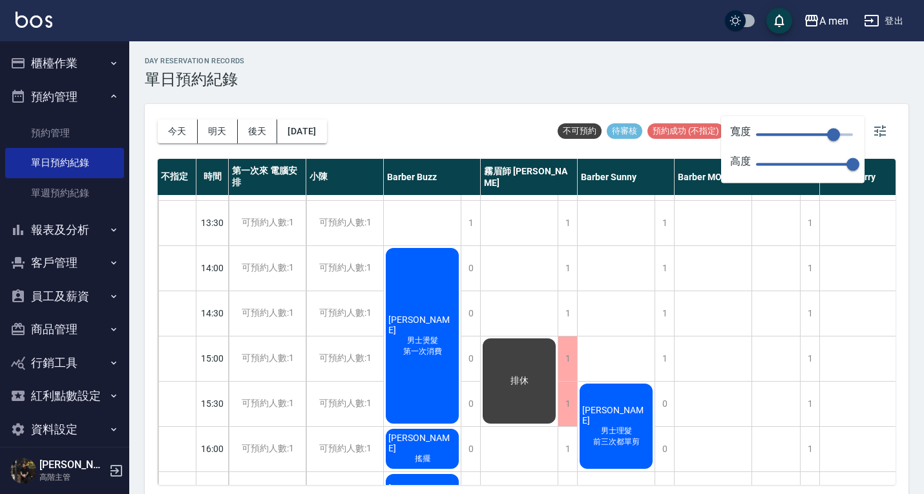
scroll to position [0, 0]
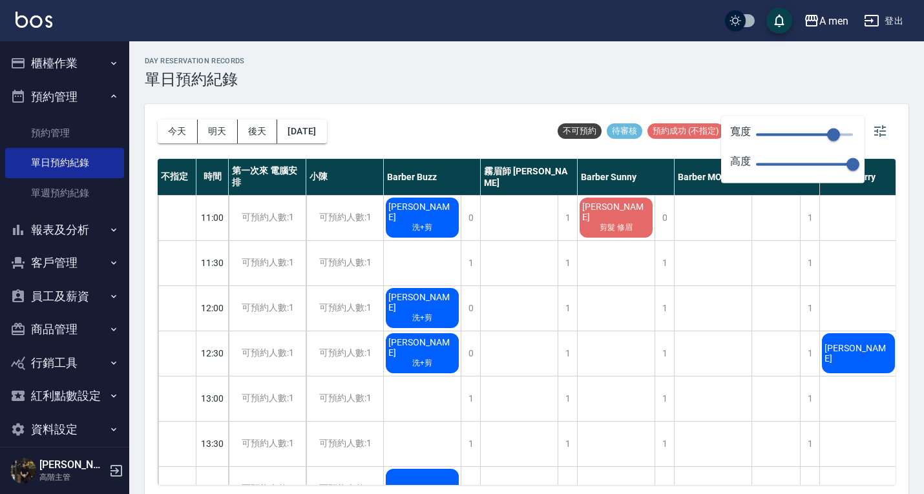
click at [654, 87] on div "day Reservation records 單日預約紀錄" at bounding box center [527, 73] width 764 height 32
click at [436, 211] on span "卓灝辰" at bounding box center [422, 212] width 73 height 21
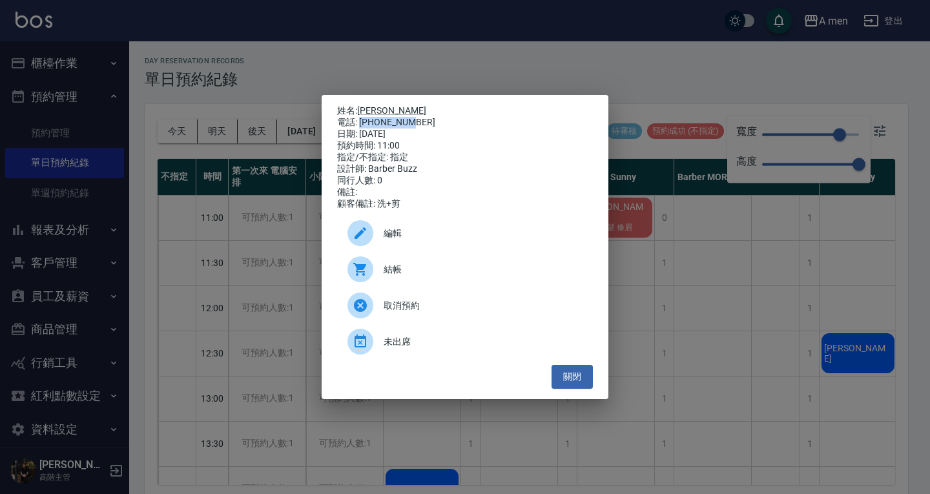
drag, startPoint x: 361, startPoint y: 116, endPoint x: 412, endPoint y: 117, distance: 50.4
click at [412, 117] on div "電話: 0978811280" at bounding box center [465, 123] width 256 height 12
copy div "0978811280"
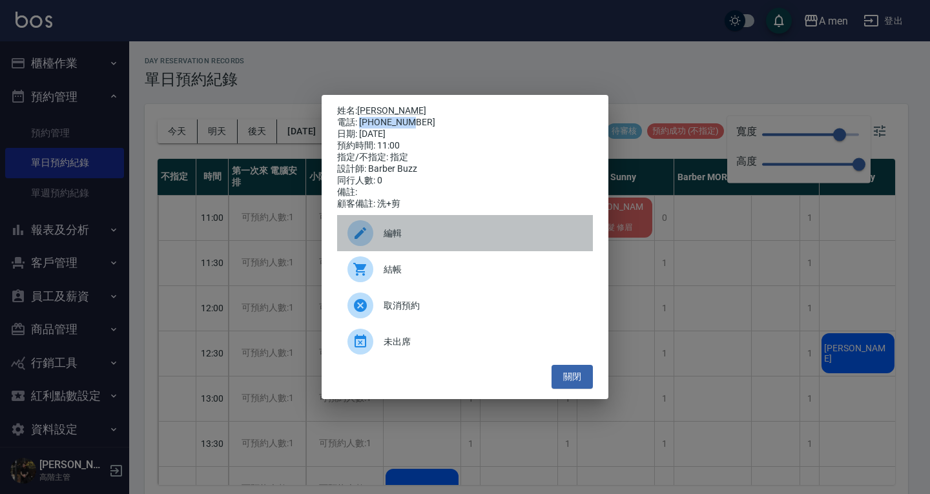
click at [496, 240] on span "編輯" at bounding box center [483, 234] width 199 height 14
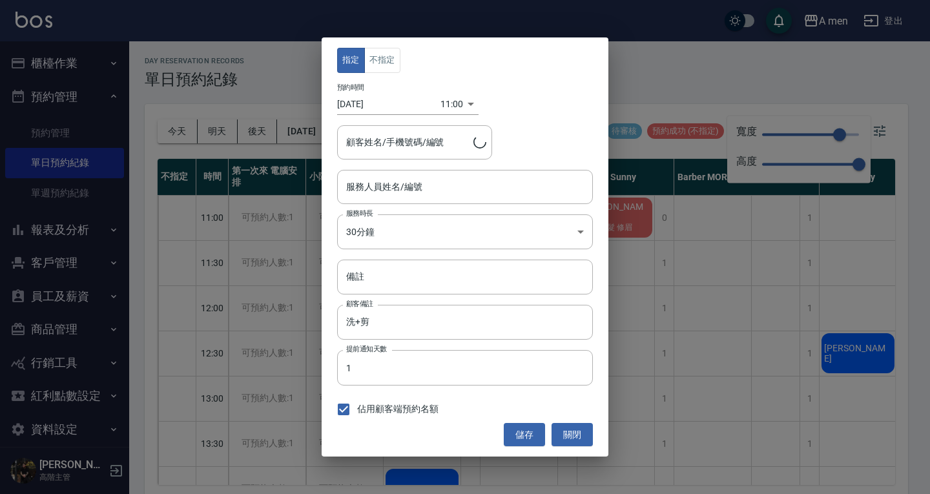
type input "Barber Buzz-004"
type input "卓灝辰/0978811280"
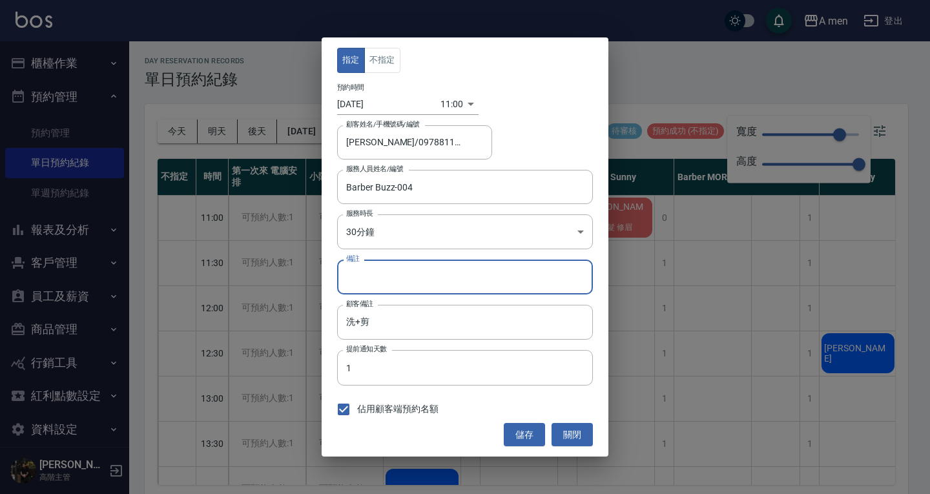
click at [448, 279] on input "備註" at bounding box center [465, 277] width 256 height 35
type input "˙"
type input "7"
type input "7/14做1280，上次做799"
click at [528, 432] on button "儲存" at bounding box center [524, 435] width 41 height 24
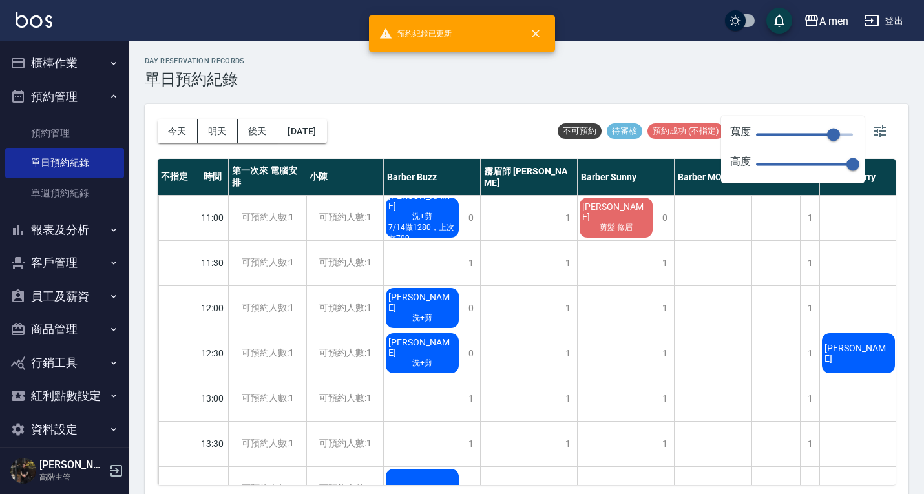
click at [441, 293] on div "吳鴻靈 洗+剪" at bounding box center [422, 308] width 77 height 44
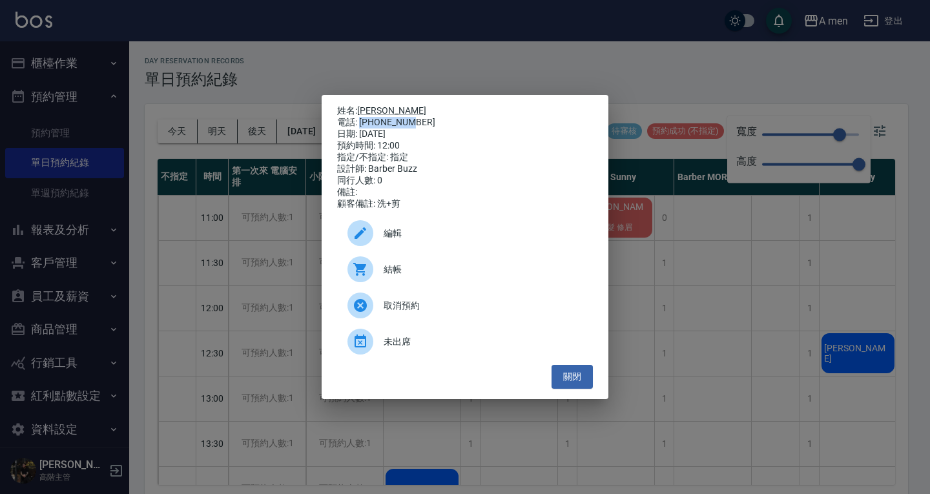
drag, startPoint x: 364, startPoint y: 120, endPoint x: 422, endPoint y: 119, distance: 57.5
click at [424, 118] on div "電話: 0929811388" at bounding box center [465, 123] width 256 height 12
copy div "0929811388"
click at [590, 375] on button "關閉" at bounding box center [572, 377] width 41 height 24
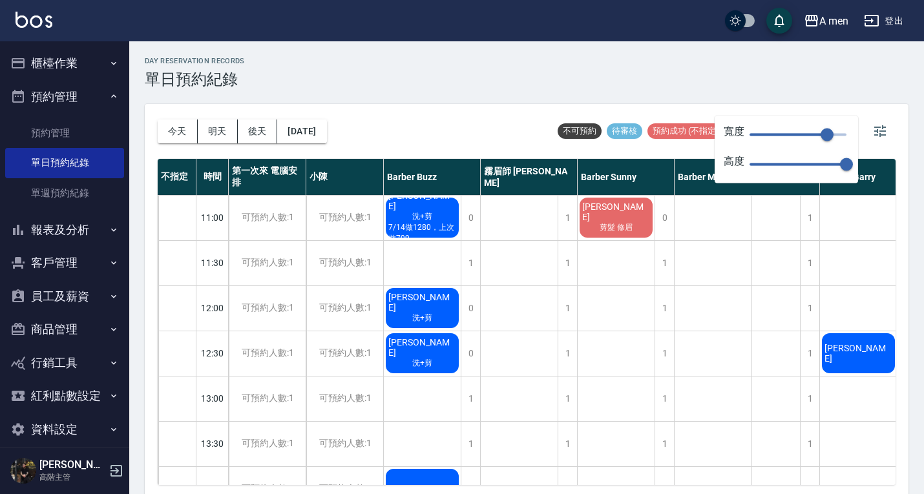
click at [444, 301] on div "吳鴻靈 洗+剪" at bounding box center [422, 308] width 77 height 44
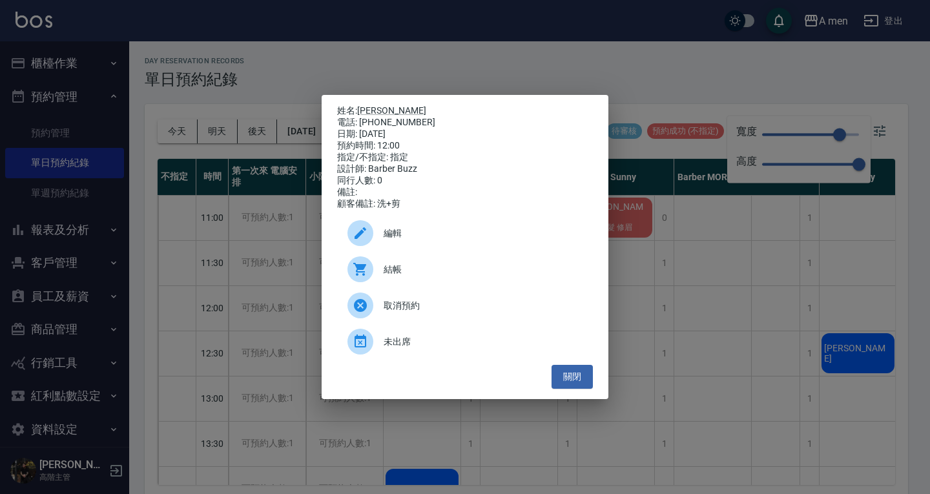
click at [479, 236] on span "編輯" at bounding box center [483, 234] width 199 height 14
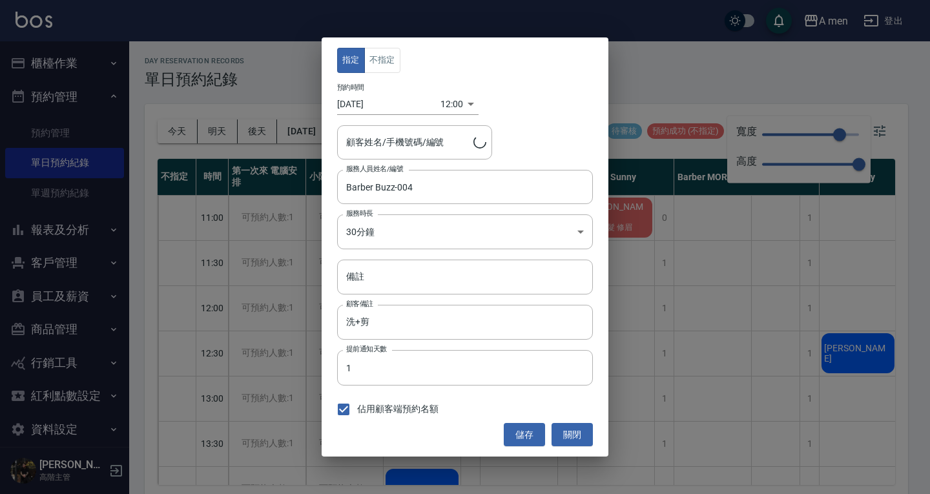
type input "吳鴻靈/0929811388"
drag, startPoint x: 429, startPoint y: 296, endPoint x: 450, endPoint y: 280, distance: 26.4
click at [432, 297] on div "指定 不指定 預約時間 2025/09/10 12:00 1757476800000 顧客姓名/手機號碼/編號 吳鴻靈/0929811388 顧客姓名/手機號…" at bounding box center [465, 246] width 287 height 419
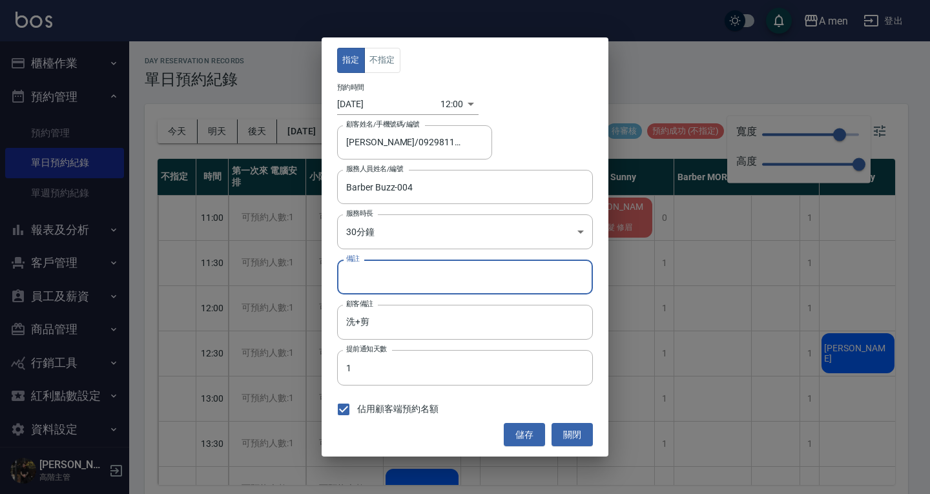
click at [450, 280] on input "備註" at bounding box center [465, 277] width 256 height 35
type input "g"
click at [364, 277] on input "上次799" at bounding box center [465, 277] width 256 height 35
type input "上次做799"
click at [523, 428] on button "儲存" at bounding box center [524, 435] width 41 height 24
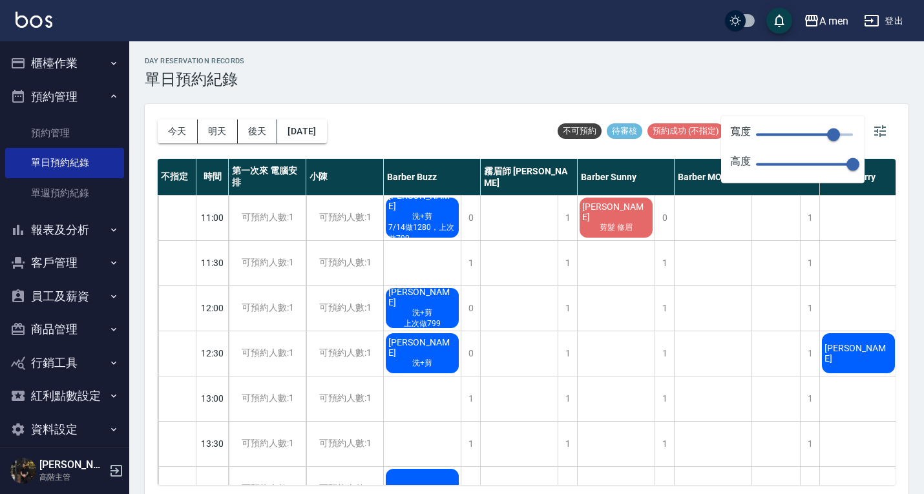
click at [430, 344] on span "Mike" at bounding box center [422, 347] width 73 height 21
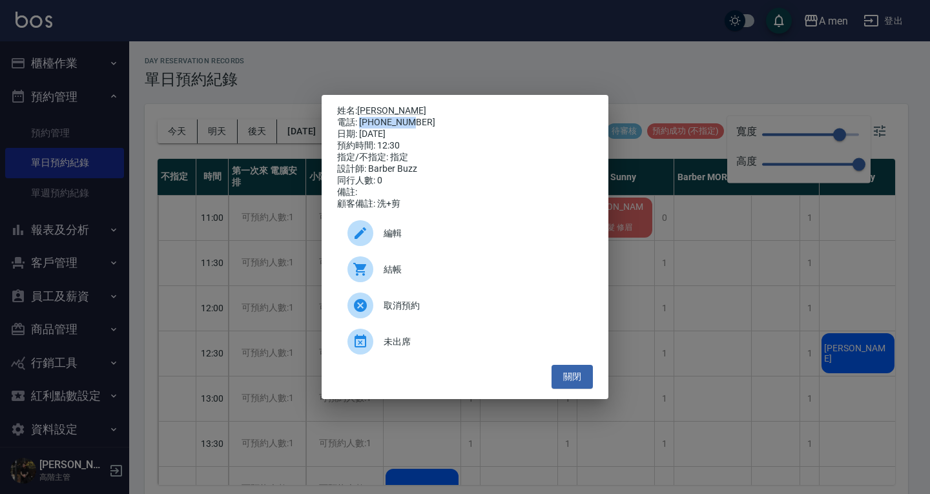
drag, startPoint x: 362, startPoint y: 120, endPoint x: 432, endPoint y: 121, distance: 70.4
click at [432, 121] on div "電話: 0963606252" at bounding box center [465, 123] width 256 height 12
copy div "0963606252"
click at [470, 240] on span "編輯" at bounding box center [483, 234] width 199 height 14
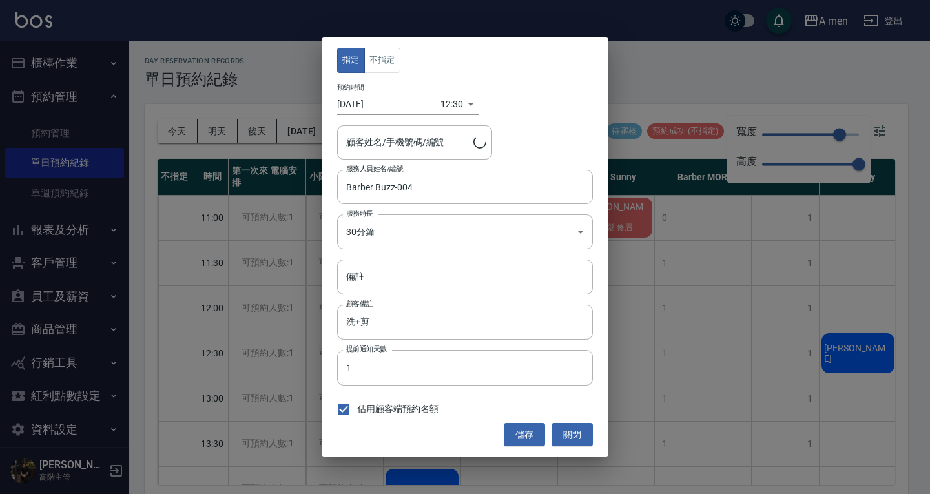
type input "Mike /0963606252"
click at [499, 281] on input "備註" at bounding box center [465, 277] width 256 height 35
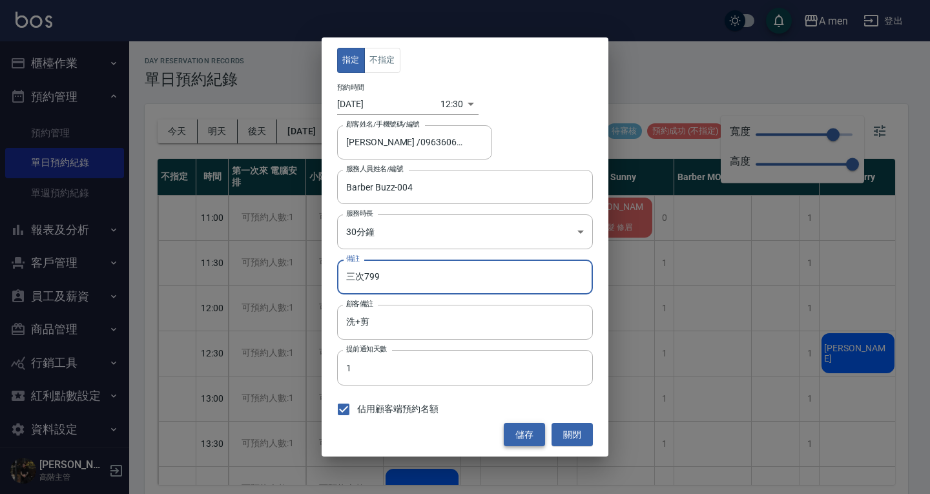
type input "三次799"
drag, startPoint x: 536, startPoint y: 437, endPoint x: 533, endPoint y: 419, distance: 17.7
click at [536, 435] on button "儲存" at bounding box center [524, 435] width 41 height 24
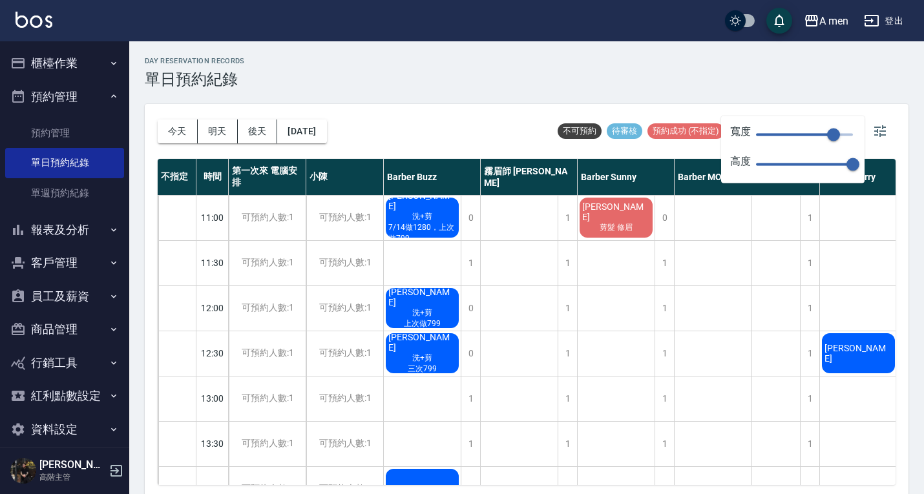
click at [763, 79] on div "day Reservation records 單日預約紀錄" at bounding box center [527, 73] width 764 height 32
click at [873, 128] on icon "button" at bounding box center [880, 131] width 16 height 16
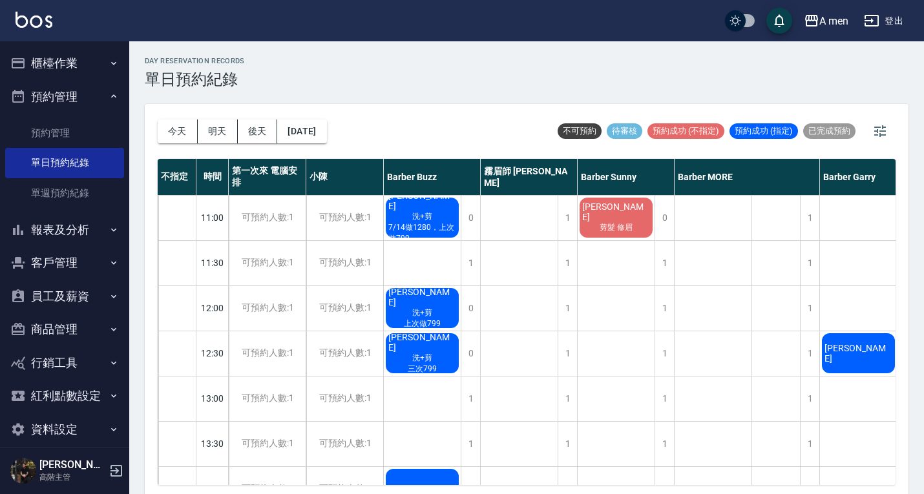
click at [613, 214] on span "林惟謙" at bounding box center [616, 212] width 73 height 21
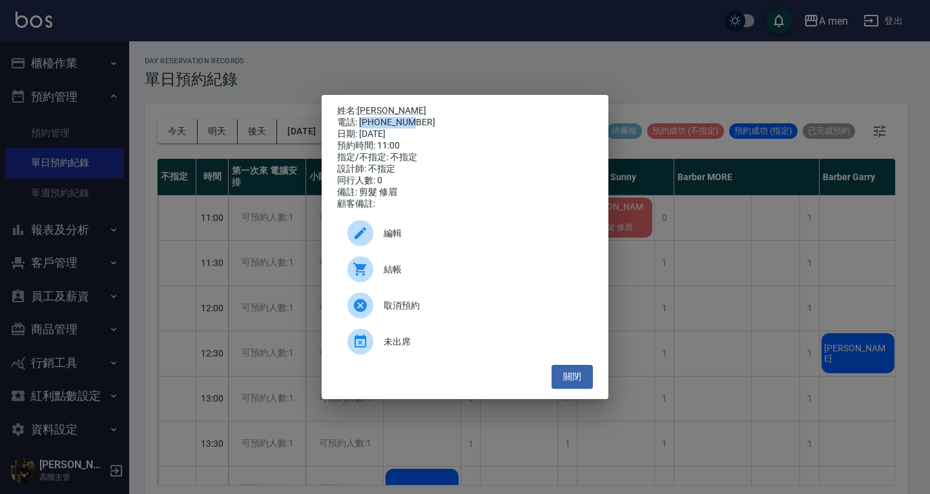
drag, startPoint x: 360, startPoint y: 118, endPoint x: 431, endPoint y: 120, distance: 71.1
click at [431, 118] on div "電話: 0912210569" at bounding box center [465, 123] width 256 height 12
copy div "0912210569"
click at [472, 237] on span "編輯" at bounding box center [483, 234] width 199 height 14
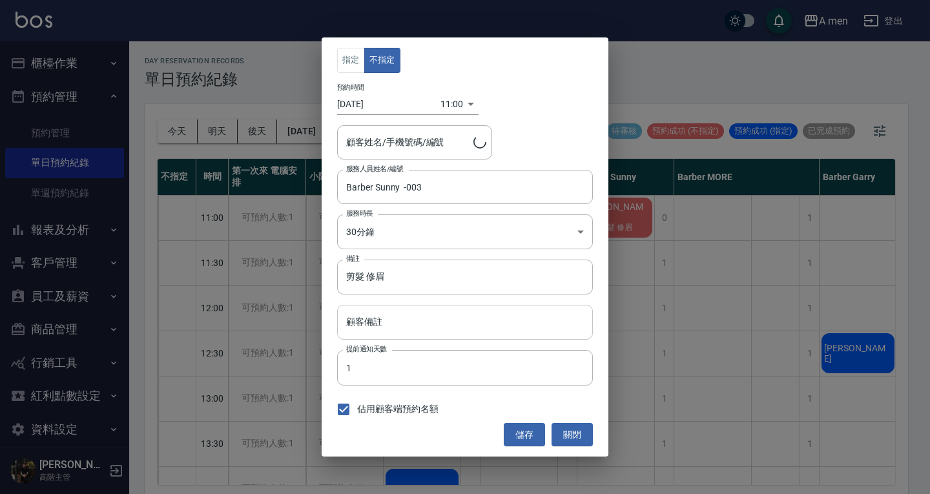
type input "林惟謙/0912210569"
click at [458, 286] on input "剪髮 修眉" at bounding box center [465, 277] width 256 height 35
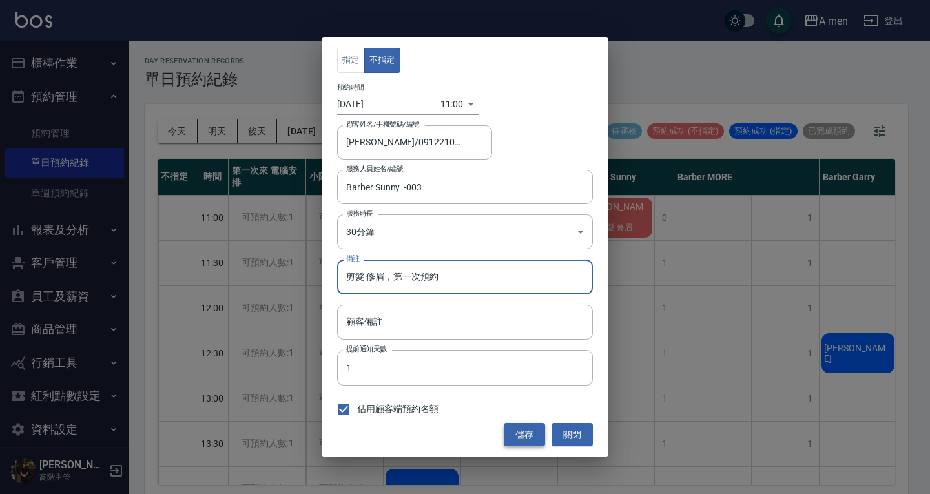
type input "剪髮 修眉，第一次預約"
drag, startPoint x: 524, startPoint y: 435, endPoint x: 527, endPoint y: 423, distance: 12.5
click at [525, 435] on button "儲存" at bounding box center [524, 435] width 41 height 24
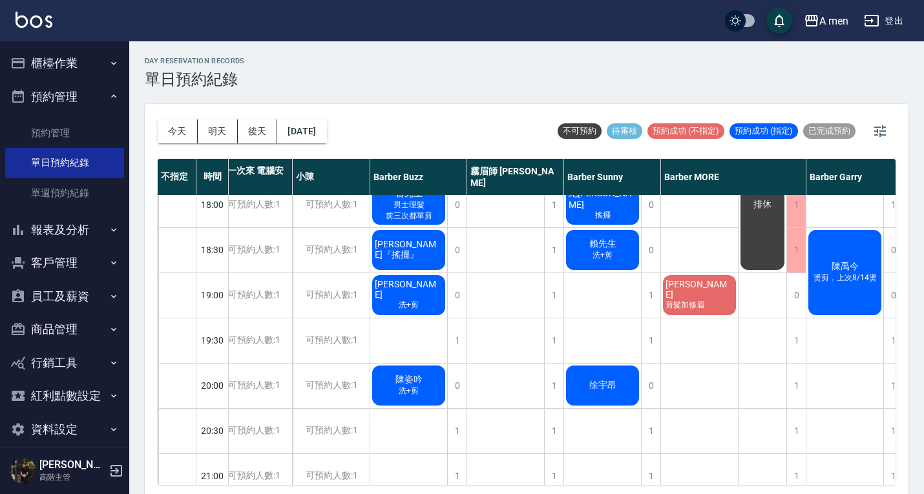
scroll to position [646, 202]
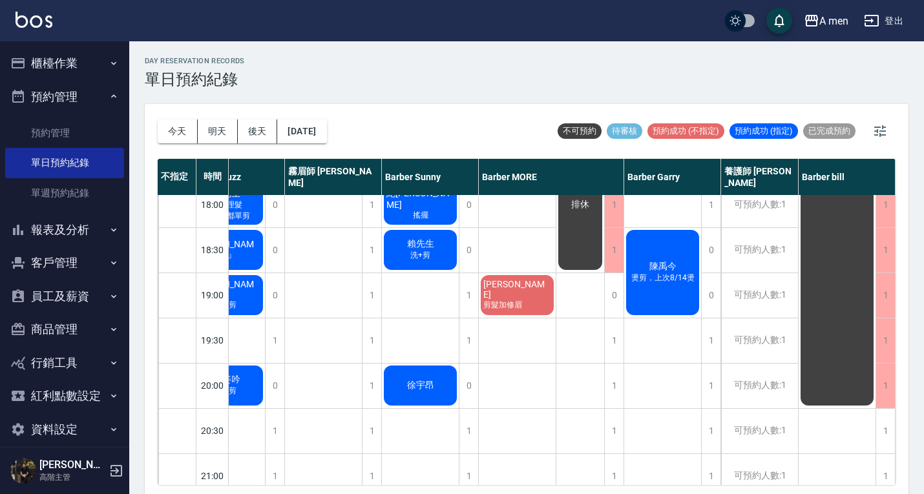
drag, startPoint x: 469, startPoint y: 133, endPoint x: 438, endPoint y: 140, distance: 31.7
click at [466, 133] on div "今天 明天 後天 2025/09/10 不可預約 待審核 預約成功 (不指定) 預約成功 (指定) 已完成預約" at bounding box center [527, 131] width 738 height 55
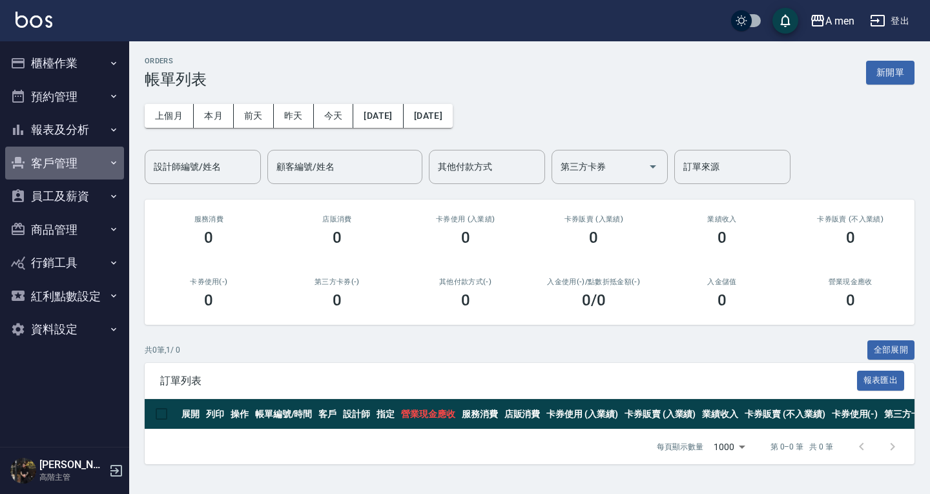
click at [78, 167] on button "客戶管理" at bounding box center [64, 164] width 119 height 34
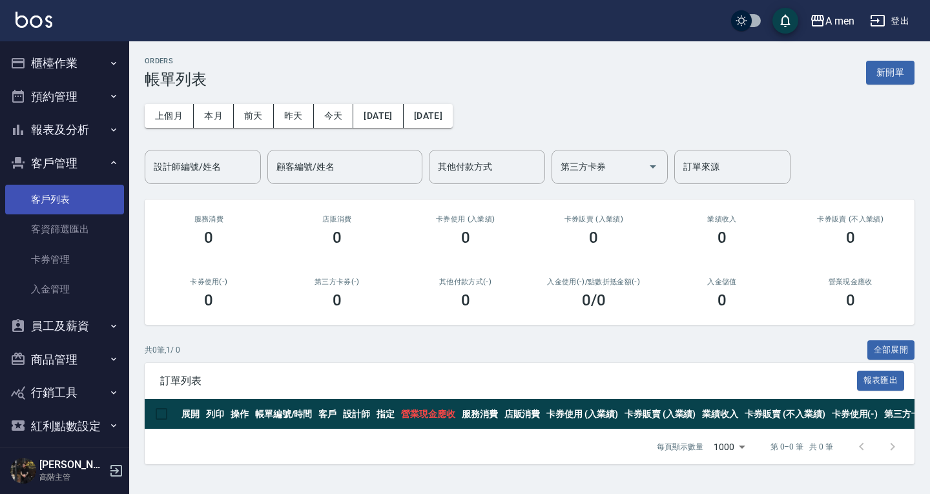
click at [70, 203] on link "客戶列表" at bounding box center [64, 200] width 119 height 30
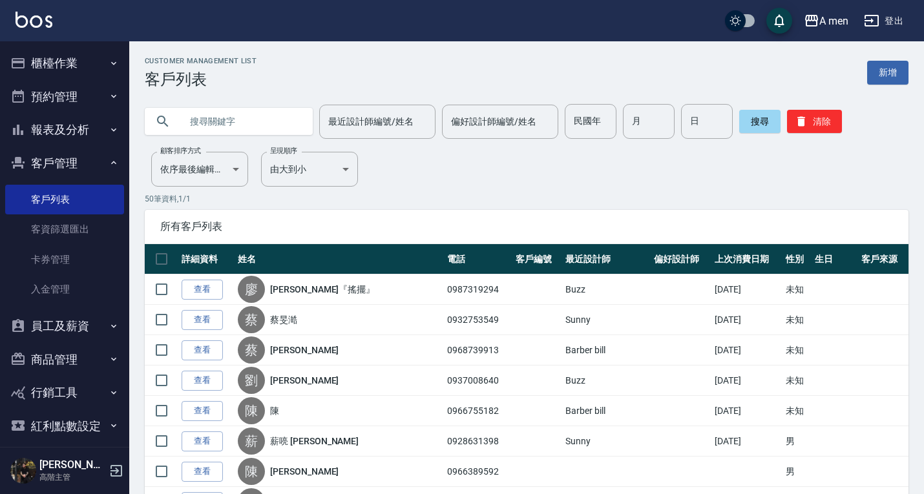
click at [238, 125] on input "text" at bounding box center [241, 121] width 121 height 35
paste input "0978811280"
type input "0978811280"
click at [759, 125] on button "搜尋" at bounding box center [759, 121] width 41 height 23
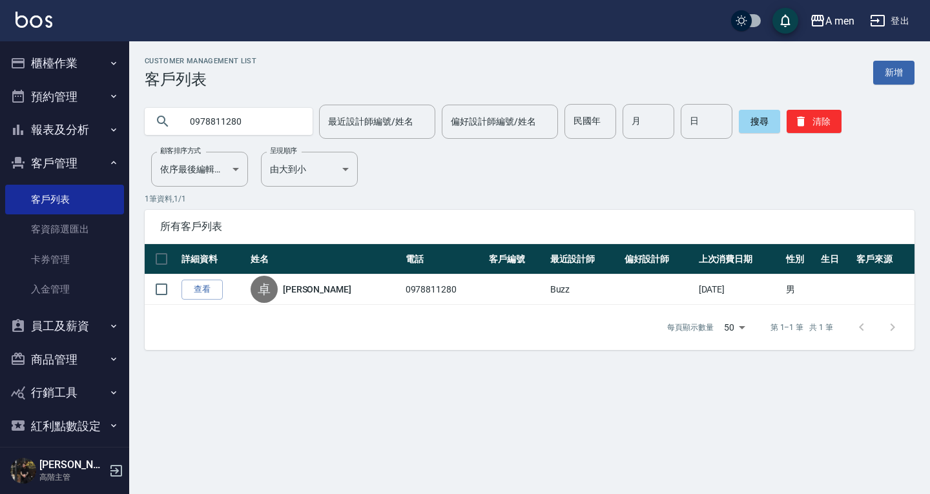
click at [200, 289] on link "查看" at bounding box center [202, 290] width 41 height 20
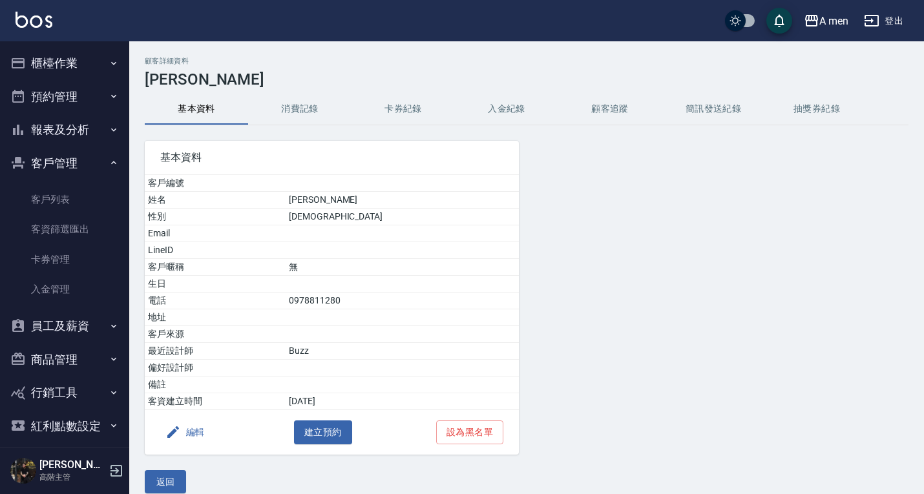
click at [282, 109] on button "消費記錄" at bounding box center [299, 109] width 103 height 31
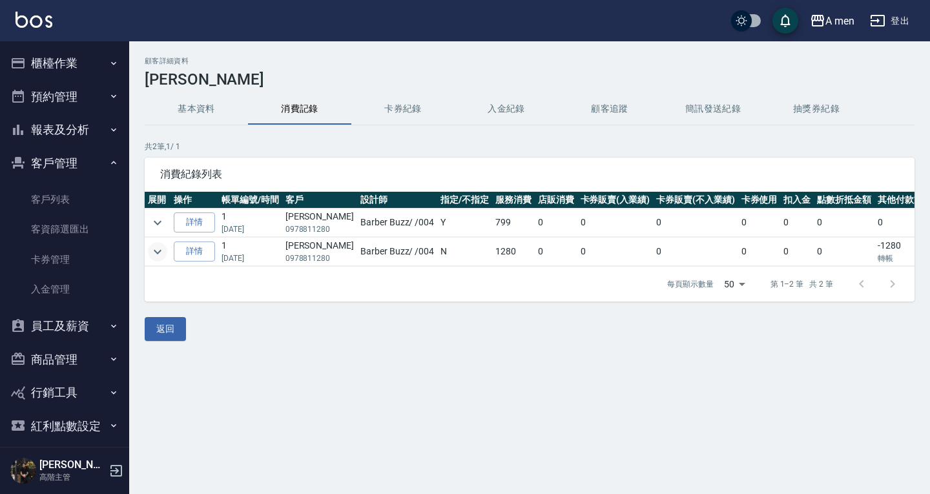
click at [158, 252] on icon "expand row" at bounding box center [158, 252] width 16 height 16
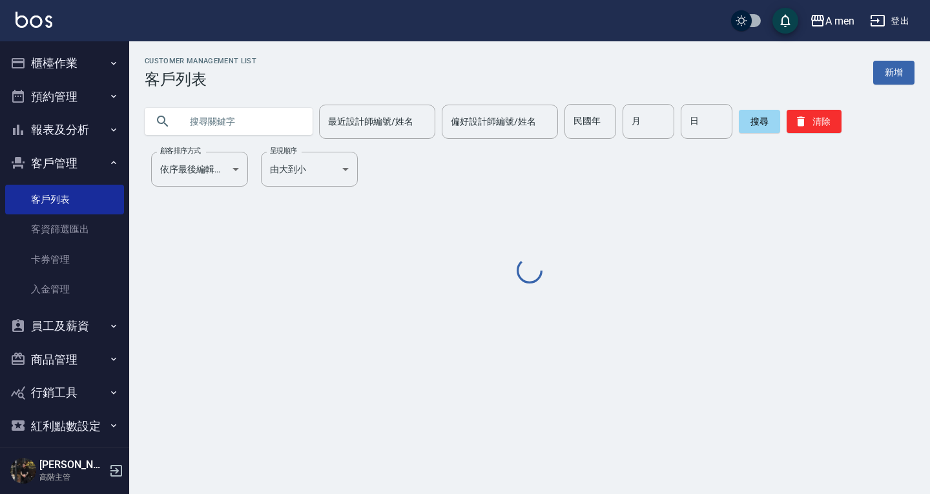
click at [220, 122] on input "text" at bounding box center [241, 121] width 121 height 35
paste input "0929811388"
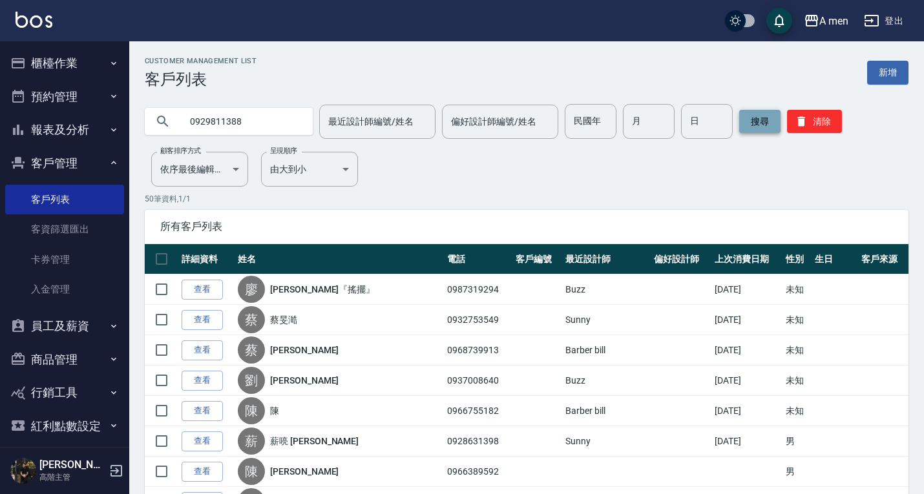
type input "0929811388"
click at [756, 125] on button "搜尋" at bounding box center [759, 121] width 41 height 23
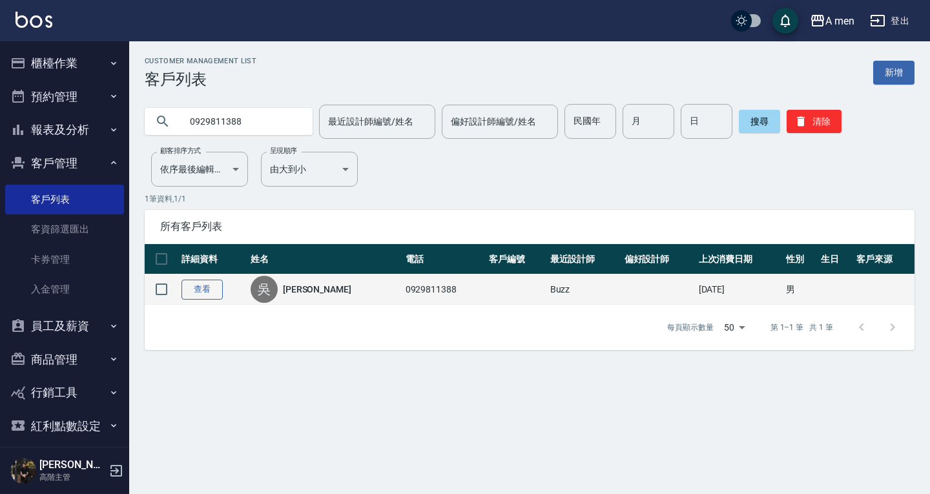
click at [193, 279] on td "查看" at bounding box center [212, 290] width 69 height 30
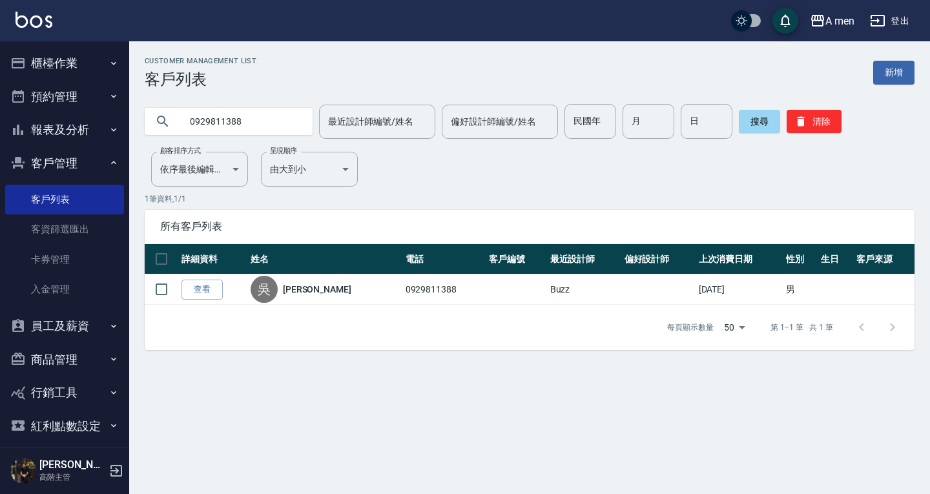
click at [194, 286] on link "查看" at bounding box center [202, 290] width 41 height 20
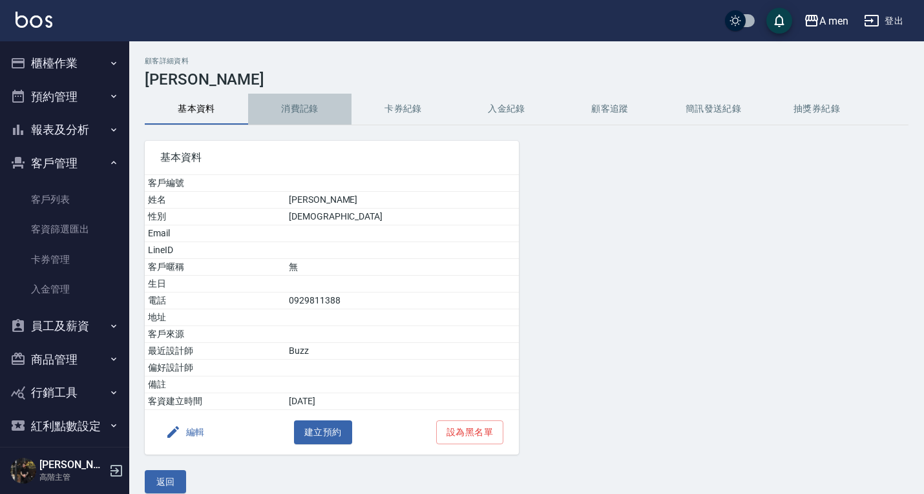
click at [280, 114] on button "消費記錄" at bounding box center [299, 109] width 103 height 31
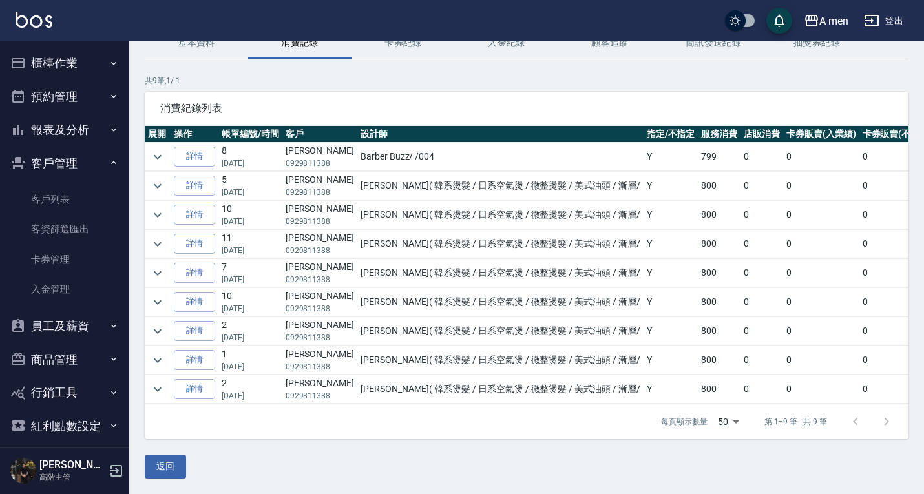
scroll to position [75, 0]
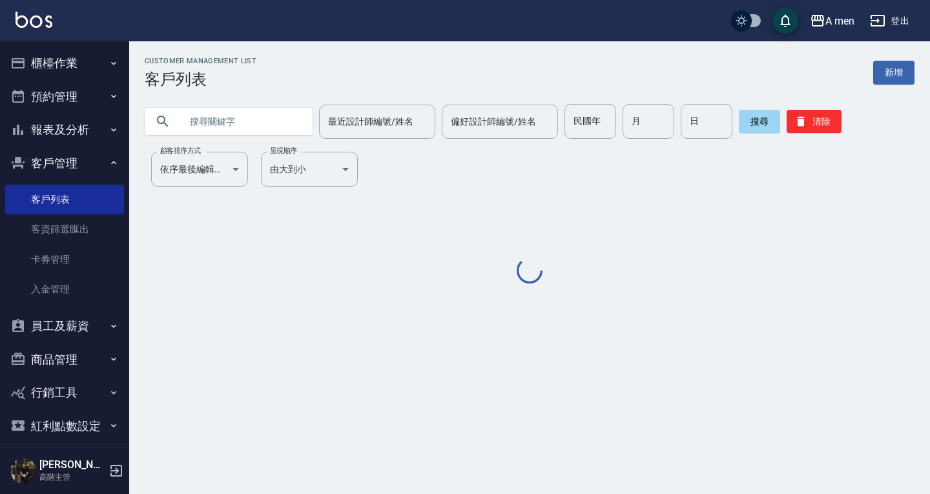
click at [224, 110] on input "text" at bounding box center [241, 121] width 121 height 35
paste input "0963606252"
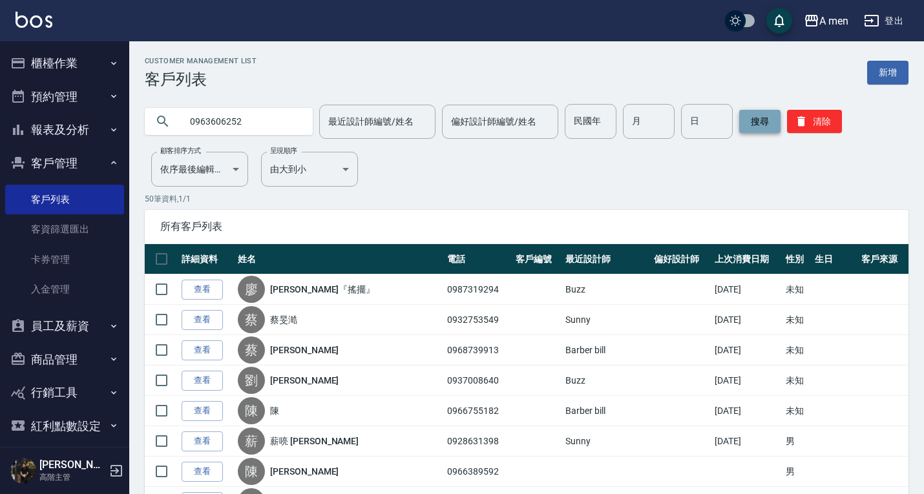
type input "0963606252"
click at [761, 115] on button "搜尋" at bounding box center [759, 121] width 41 height 23
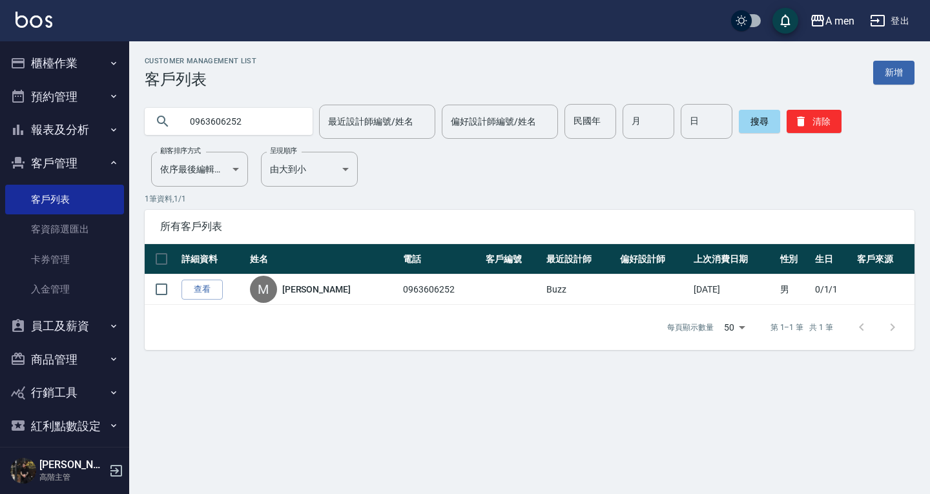
click at [207, 286] on link "查看" at bounding box center [202, 290] width 41 height 20
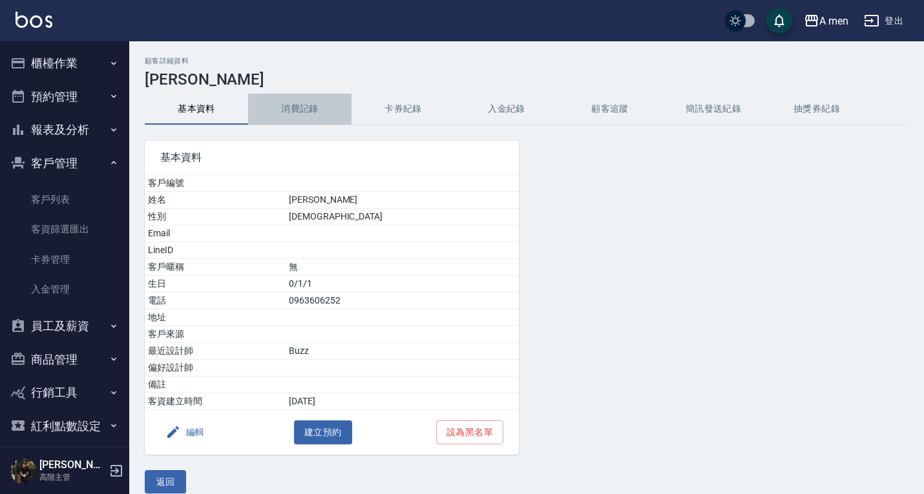
drag, startPoint x: 303, startPoint y: 103, endPoint x: 301, endPoint y: 111, distance: 8.0
click at [303, 103] on button "消費記錄" at bounding box center [299, 109] width 103 height 31
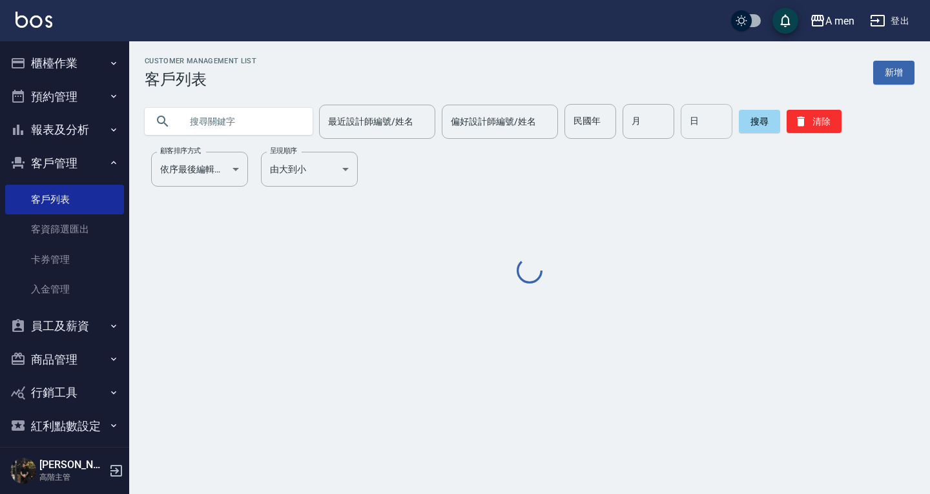
click at [193, 120] on input "text" at bounding box center [241, 121] width 121 height 35
paste input "0912210569"
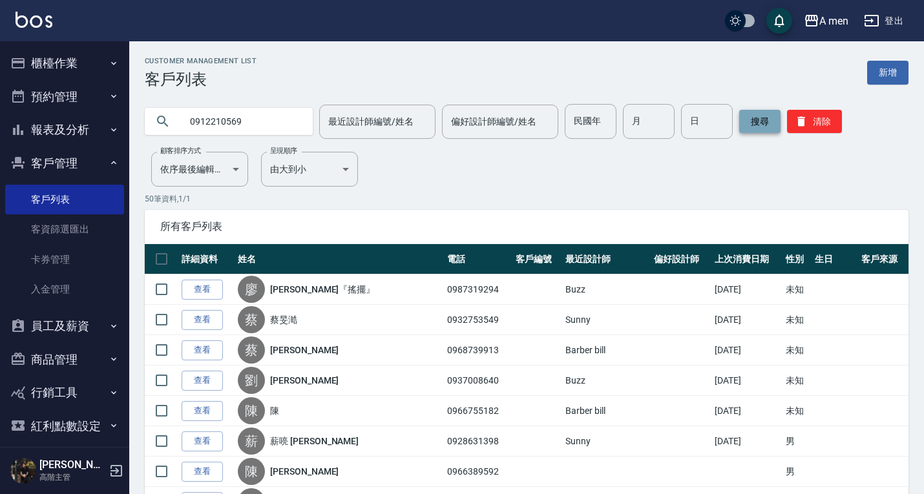
type input "0912210569"
click at [766, 121] on button "搜尋" at bounding box center [759, 121] width 41 height 23
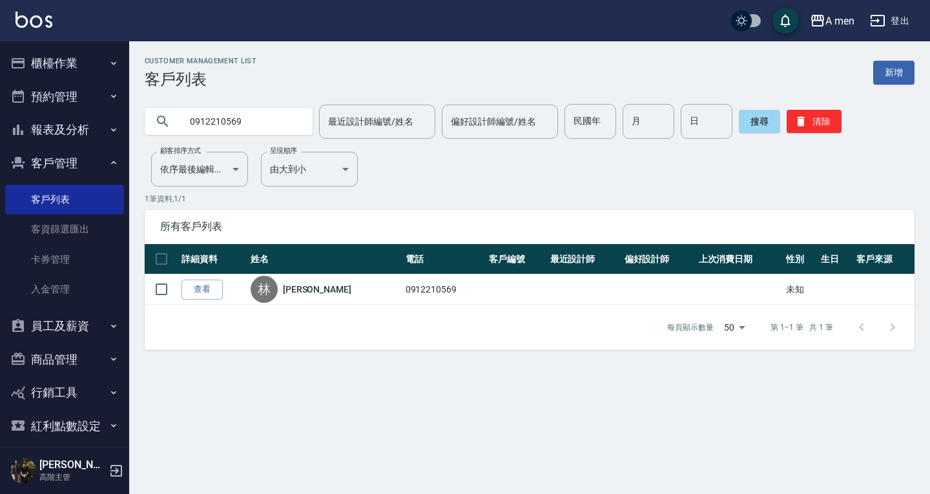
drag, startPoint x: 205, startPoint y: 288, endPoint x: 206, endPoint y: 281, distance: 6.6
click at [205, 288] on link "查看" at bounding box center [202, 290] width 41 height 20
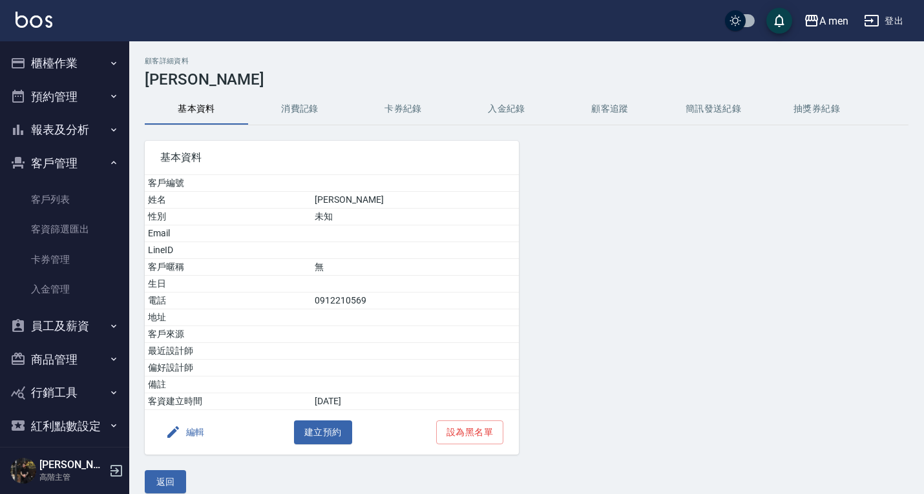
click at [290, 115] on button "消費記錄" at bounding box center [299, 109] width 103 height 31
